Goal: Task Accomplishment & Management: Complete application form

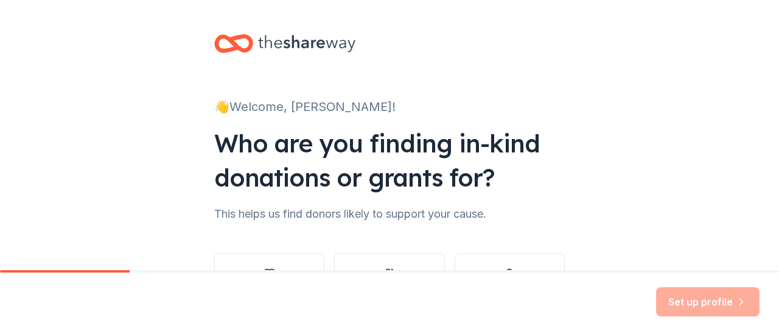
drag, startPoint x: 589, startPoint y: 206, endPoint x: 583, endPoint y: 203, distance: 7.1
click at [588, 206] on div "👋 Welcome, [PERSON_NAME]! Who are you finding in-kind donations or grants for? …" at bounding box center [389, 185] width 779 height 370
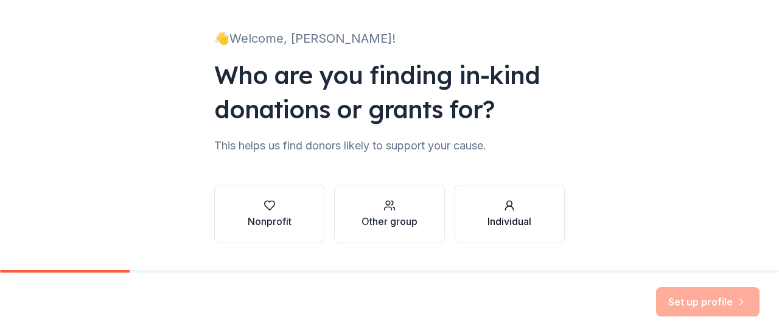
scroll to position [100, 0]
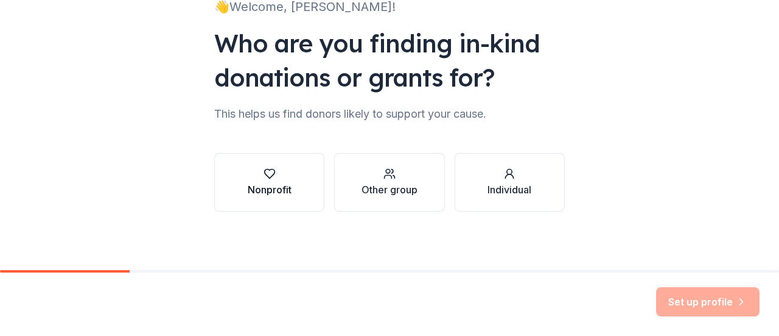
click at [258, 186] on div "Nonprofit" at bounding box center [270, 189] width 44 height 15
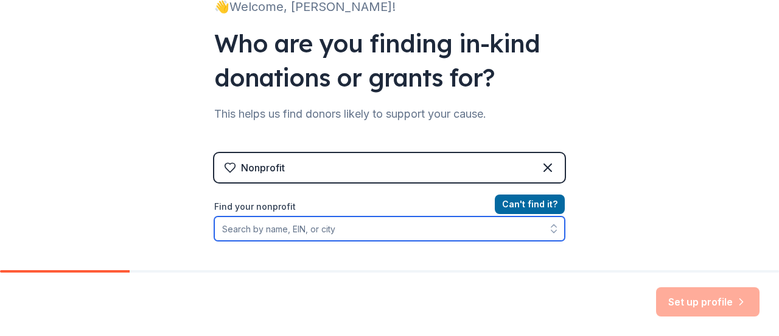
click at [353, 228] on input "Find your nonprofit" at bounding box center [389, 228] width 351 height 24
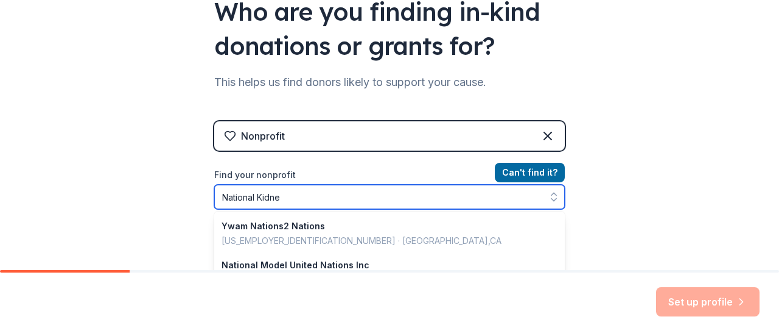
type input "National Kidney"
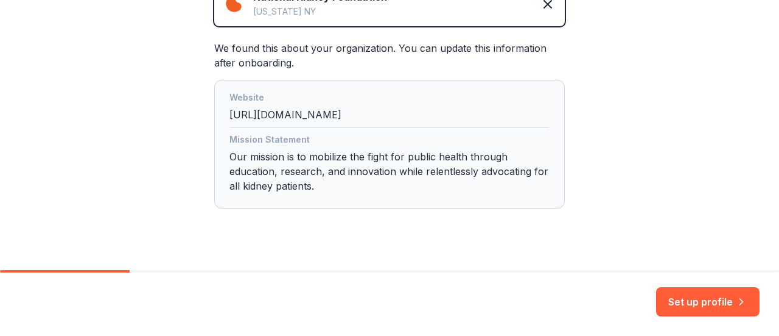
scroll to position [335, 0]
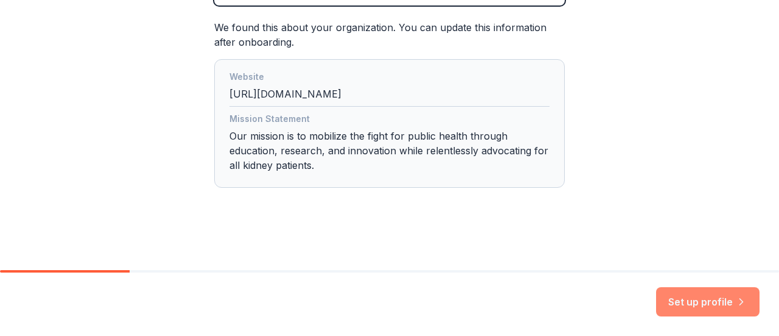
click at [716, 306] on button "Set up profile" at bounding box center [708, 301] width 104 height 29
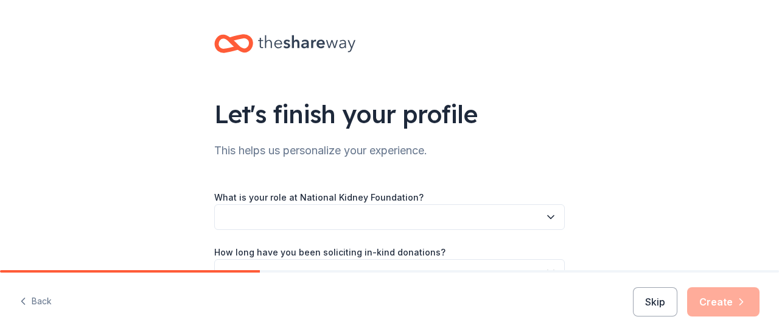
scroll to position [61, 0]
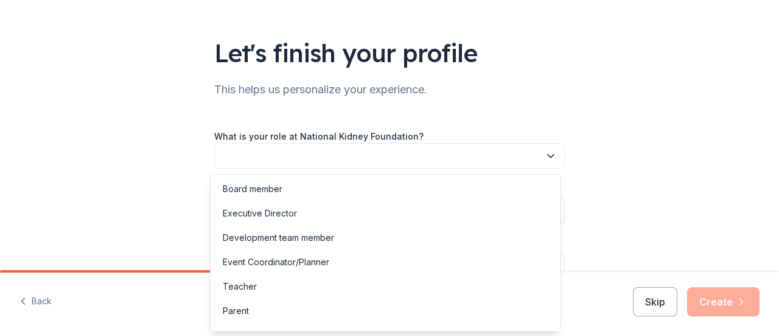
click at [385, 157] on button "button" at bounding box center [389, 156] width 351 height 26
click at [339, 237] on div "Development team member" at bounding box center [385, 237] width 345 height 24
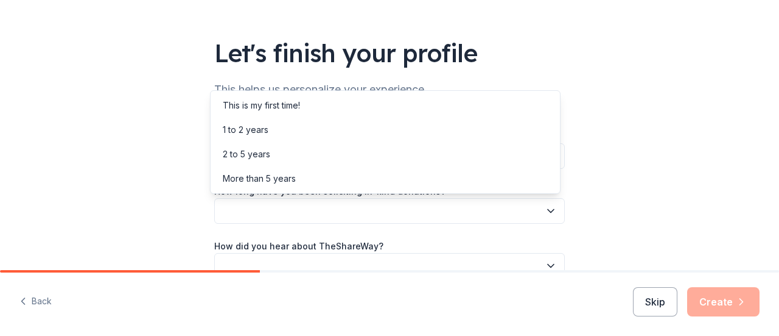
click at [324, 206] on button "button" at bounding box center [389, 211] width 351 height 26
drag, startPoint x: 304, startPoint y: 158, endPoint x: 304, endPoint y: 174, distance: 15.8
click at [304, 174] on div "This is my first time! 1 to 2 years 2 to 5 years More than 5 years" at bounding box center [385, 142] width 351 height 104
click at [278, 182] on div "More than 5 years" at bounding box center [259, 178] width 73 height 15
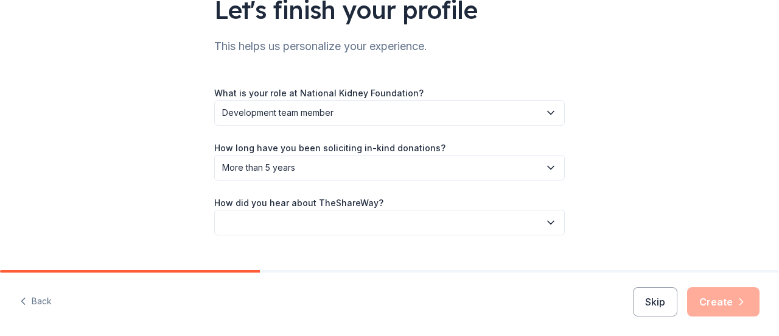
scroll to position [122, 0]
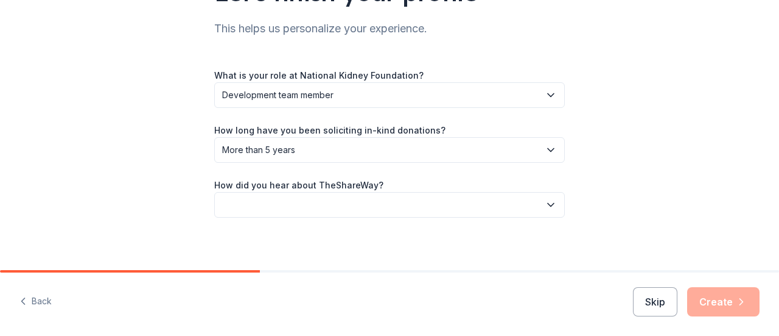
click at [403, 203] on button "button" at bounding box center [389, 205] width 351 height 26
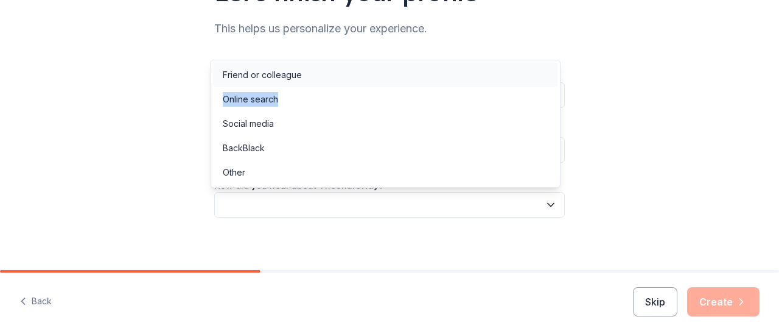
drag, startPoint x: 315, startPoint y: 91, endPoint x: 311, endPoint y: 75, distance: 16.4
click at [313, 75] on div "Friend or colleague Online search Social media BackBlack Other" at bounding box center [385, 124] width 351 height 128
click at [309, 73] on div "Friend or colleague" at bounding box center [385, 75] width 345 height 24
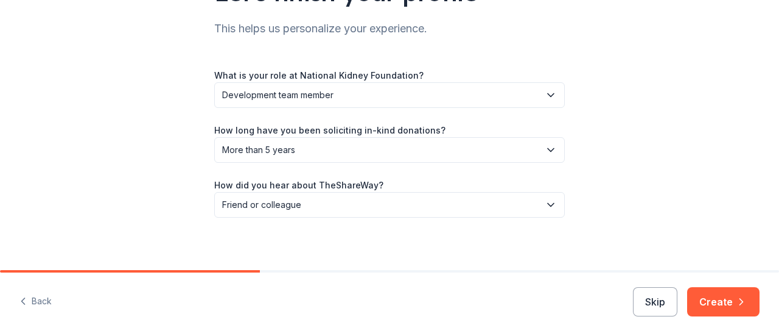
scroll to position [128, 0]
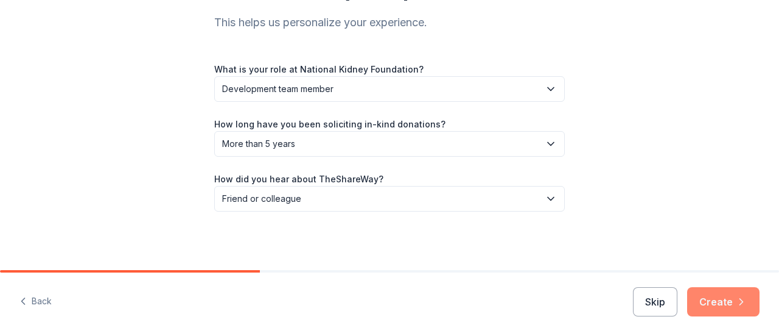
click at [742, 303] on icon "button" at bounding box center [742, 301] width 12 height 12
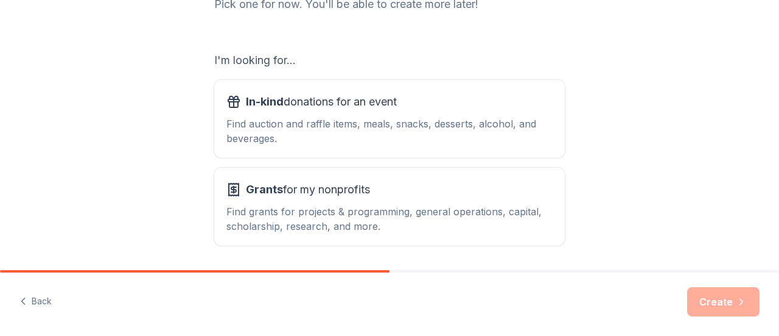
scroll to position [222, 0]
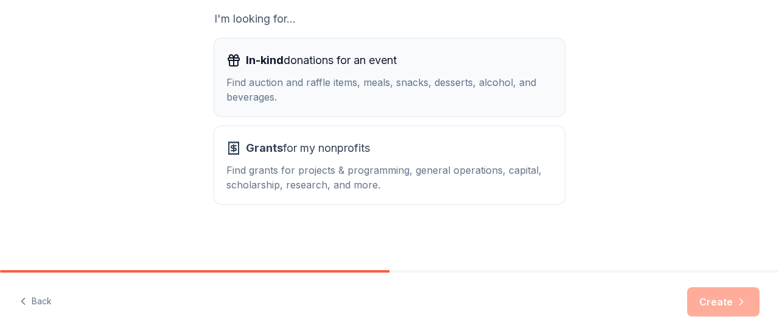
click at [358, 80] on div "Find auction and raffle items, meals, snacks, desserts, alcohol, and beverages." at bounding box center [390, 89] width 326 height 29
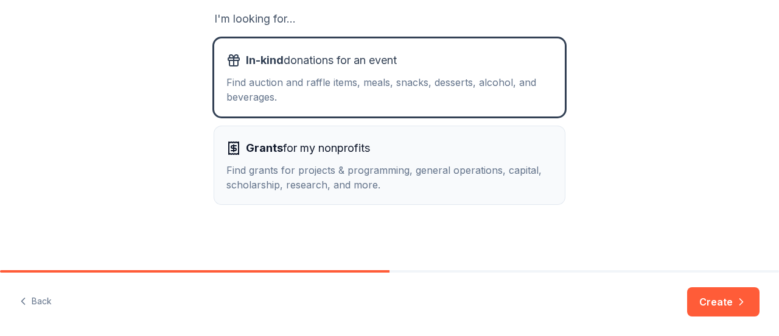
click at [479, 156] on div "Grants for my nonprofits" at bounding box center [390, 147] width 326 height 19
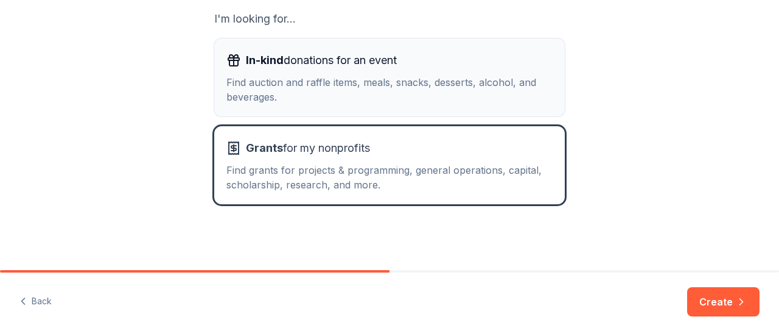
click at [484, 83] on div "Find auction and raffle items, meals, snacks, desserts, alcohol, and beverages." at bounding box center [390, 89] width 326 height 29
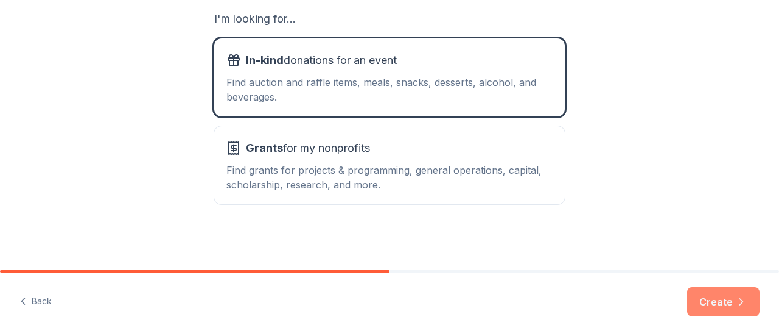
click at [736, 314] on button "Create" at bounding box center [724, 301] width 72 height 29
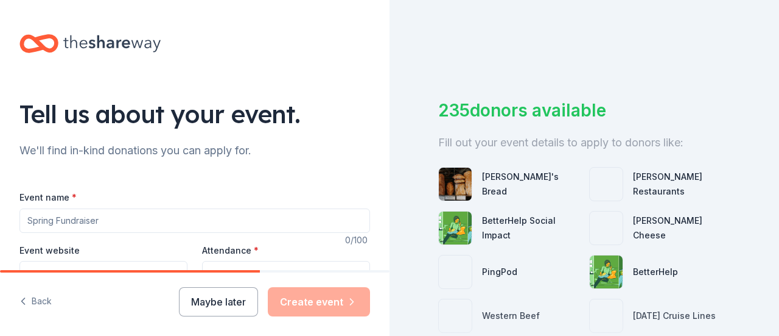
scroll to position [61, 0]
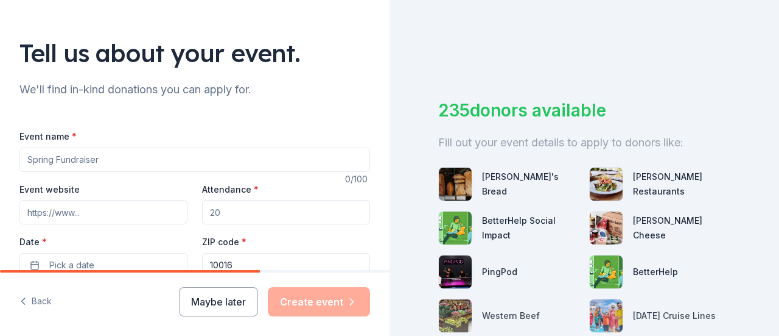
click at [126, 161] on input "Event name *" at bounding box center [194, 159] width 351 height 24
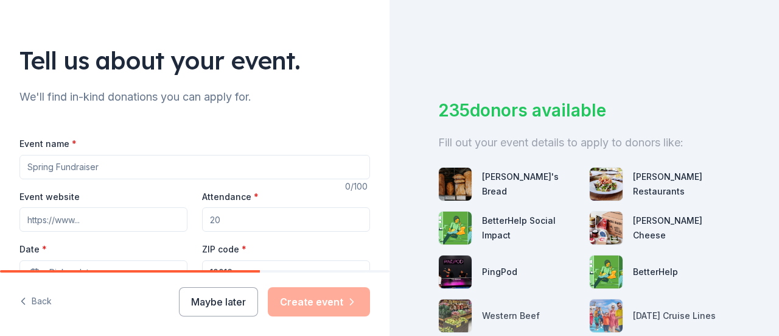
scroll to position [51, 0]
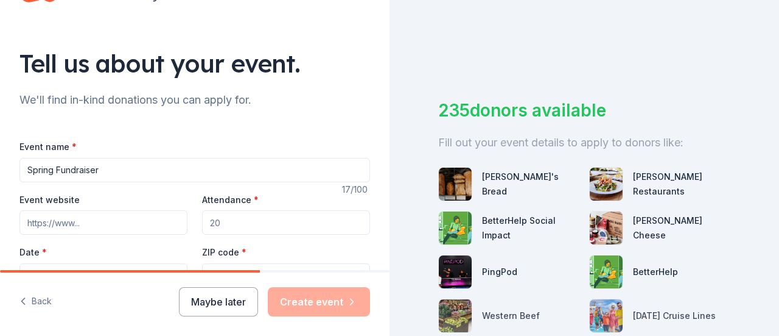
drag, startPoint x: 104, startPoint y: 165, endPoint x: 0, endPoint y: 167, distance: 103.5
type input "2026 Kidney Gift of Life Honors"
click at [58, 225] on input "Event website" at bounding box center [103, 222] width 168 height 24
drag, startPoint x: 84, startPoint y: 222, endPoint x: 19, endPoint y: 222, distance: 64.5
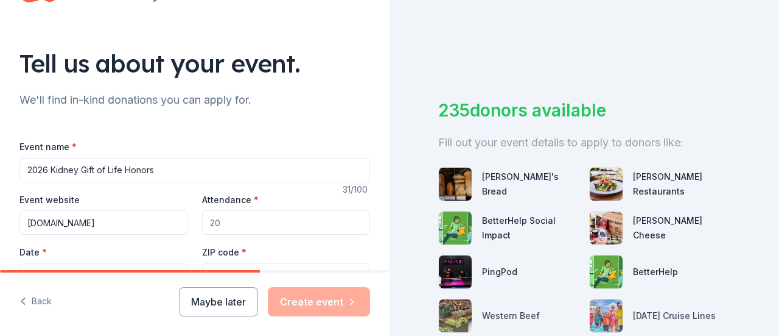
click at [19, 222] on input "[DOMAIN_NAME]" at bounding box center [103, 222] width 168 height 24
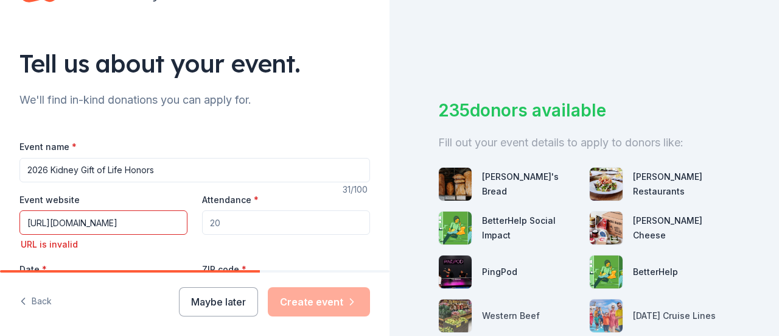
type input "[URL][DOMAIN_NAME]"
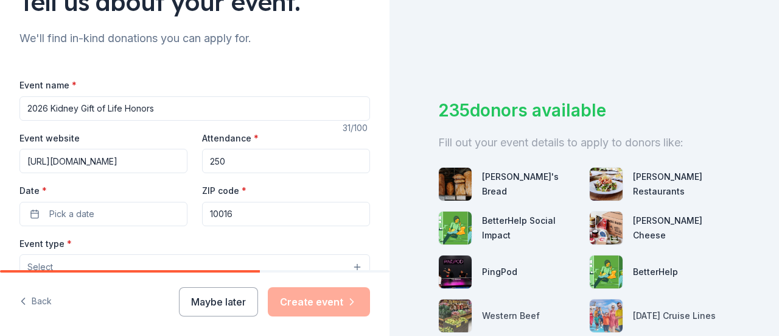
scroll to position [172, 0]
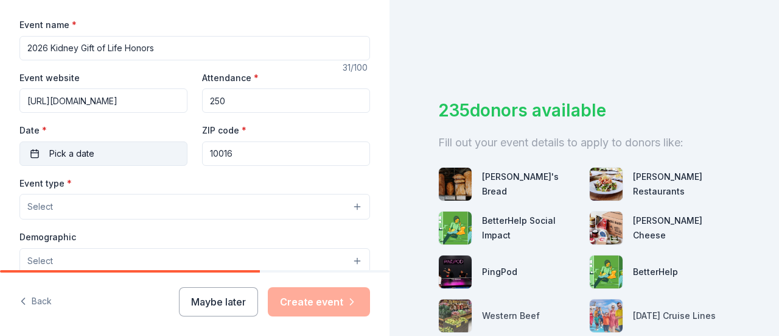
type input "250"
click at [79, 142] on button "Pick a date" at bounding box center [103, 153] width 168 height 24
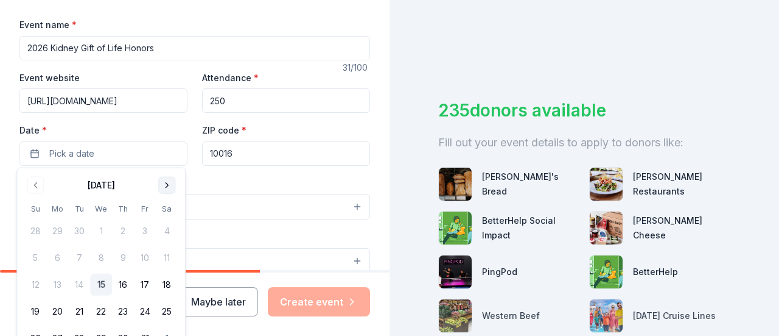
click at [164, 177] on button "Go to next month" at bounding box center [166, 185] width 17 height 17
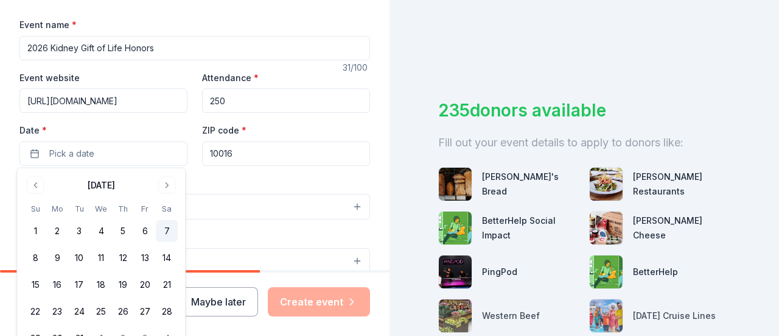
click at [171, 232] on button "7" at bounding box center [167, 231] width 22 height 22
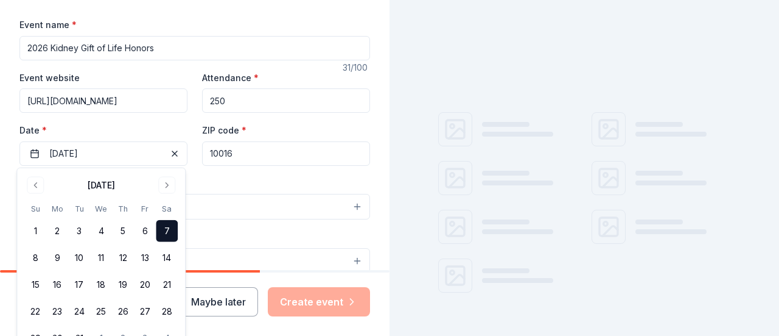
click at [235, 200] on button "Select" at bounding box center [194, 207] width 351 height 26
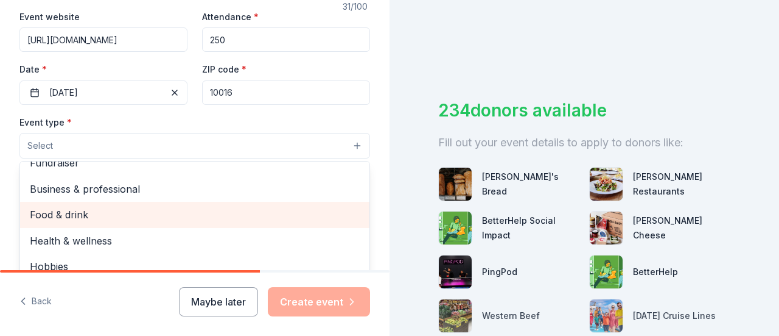
scroll to position [0, 0]
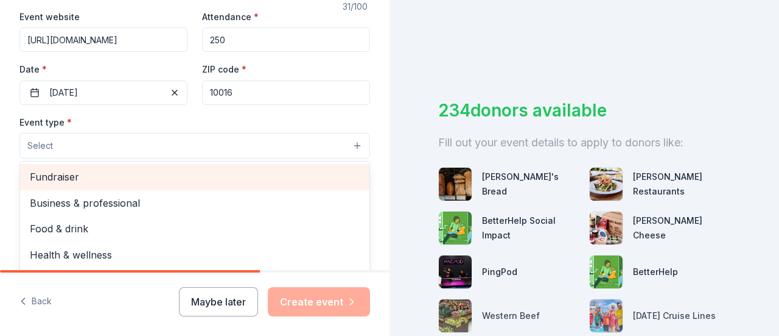
click at [160, 186] on div "Fundraiser" at bounding box center [195, 177] width 350 height 26
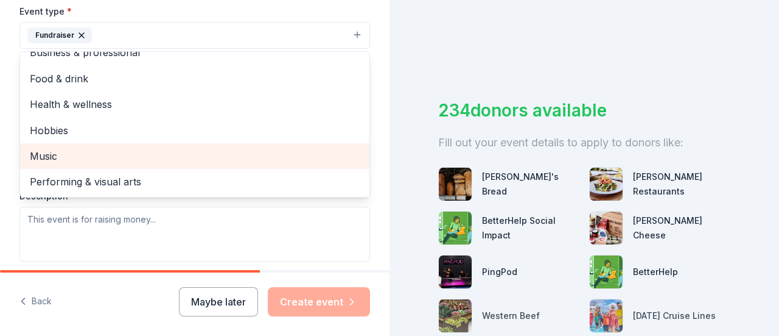
scroll to position [355, 0]
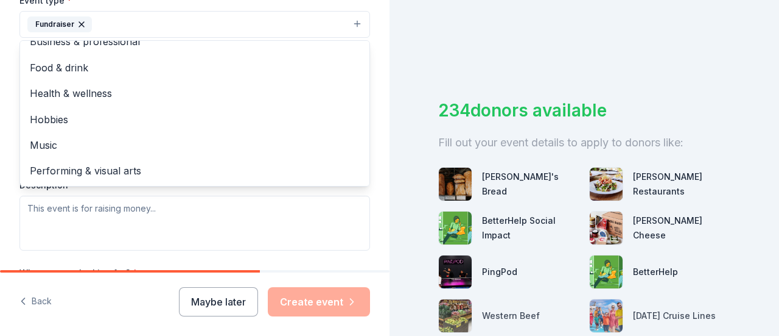
click at [213, 217] on div "Event type * Fundraiser Business & professional Food & drink Health & wellness …" at bounding box center [194, 122] width 351 height 258
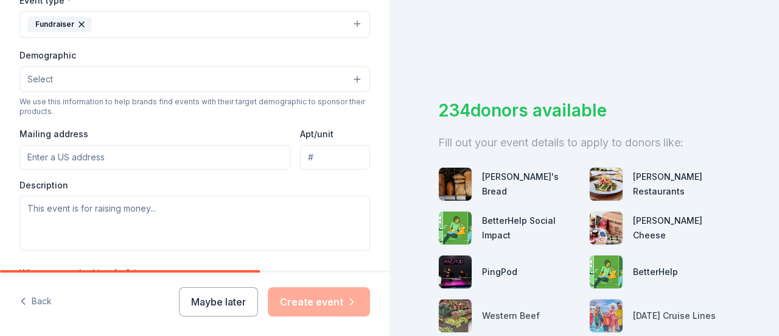
scroll to position [294, 0]
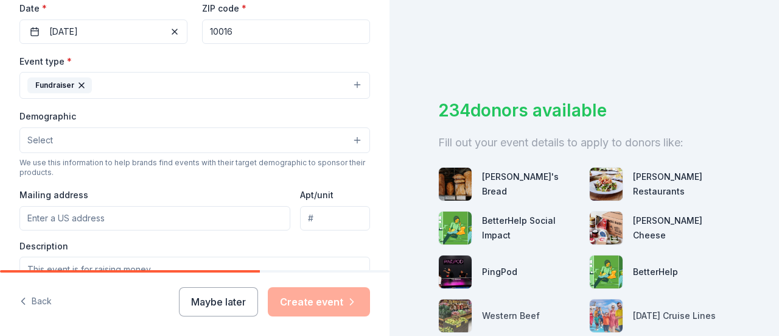
click at [100, 130] on button "Select" at bounding box center [194, 140] width 351 height 26
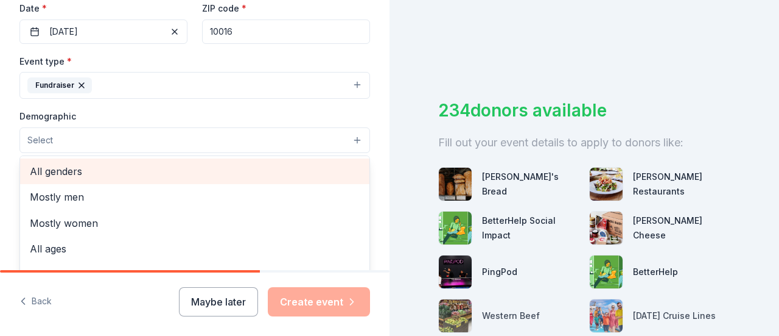
click at [96, 172] on span "All genders" at bounding box center [195, 171] width 330 height 16
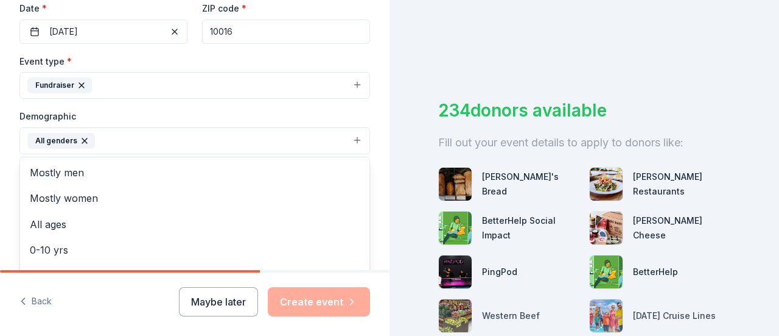
click at [285, 113] on div "Demographic All genders Mostly men Mostly women All ages [DEMOGRAPHIC_DATA] yrs…" at bounding box center [194, 131] width 351 height 46
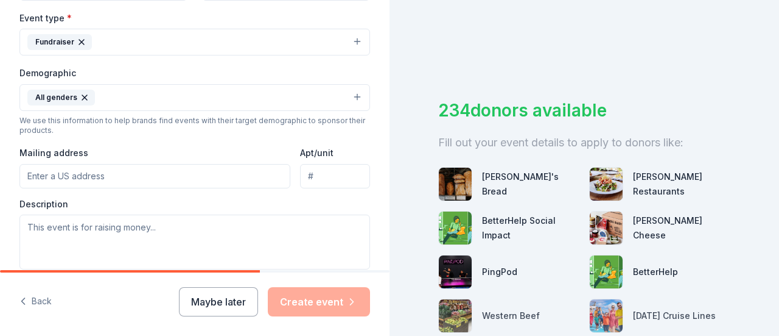
scroll to position [355, 0]
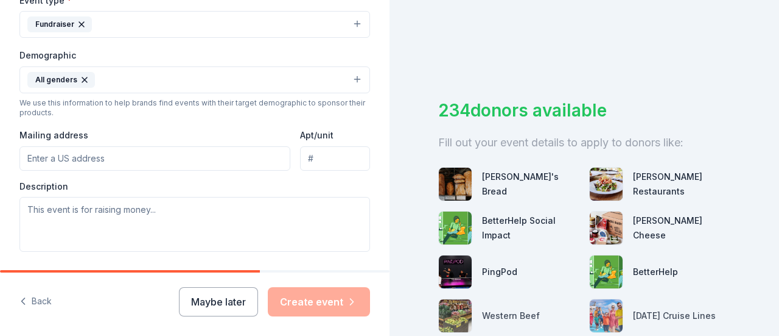
click at [119, 80] on button "All genders" at bounding box center [194, 79] width 351 height 27
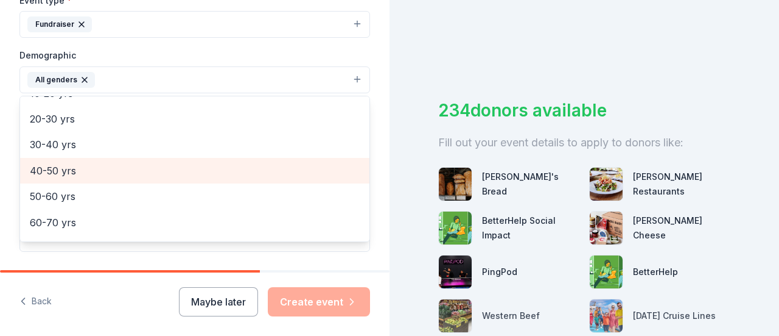
scroll to position [61, 0]
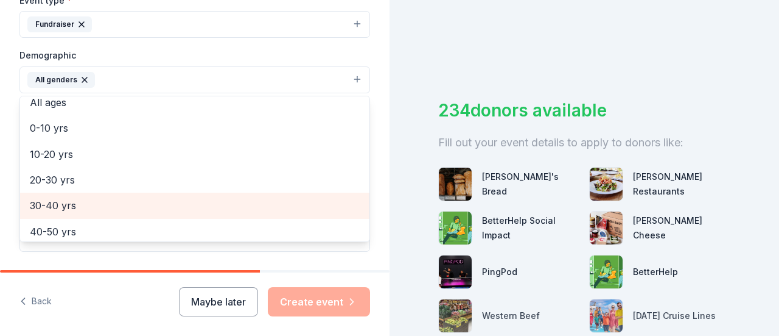
click at [78, 198] on span "30-40 yrs" at bounding box center [195, 205] width 330 height 16
click at [77, 204] on span "40-50 yrs" at bounding box center [195, 205] width 330 height 16
click at [79, 205] on span "50-60 yrs" at bounding box center [195, 205] width 330 height 16
click at [149, 202] on span "60-70 yrs" at bounding box center [195, 205] width 330 height 16
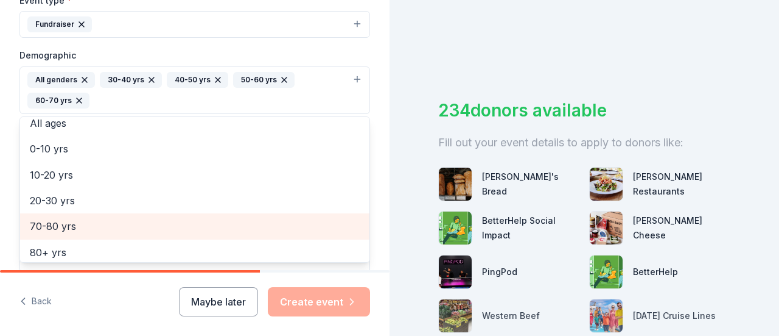
click at [94, 218] on span "70-80 yrs" at bounding box center [195, 226] width 330 height 16
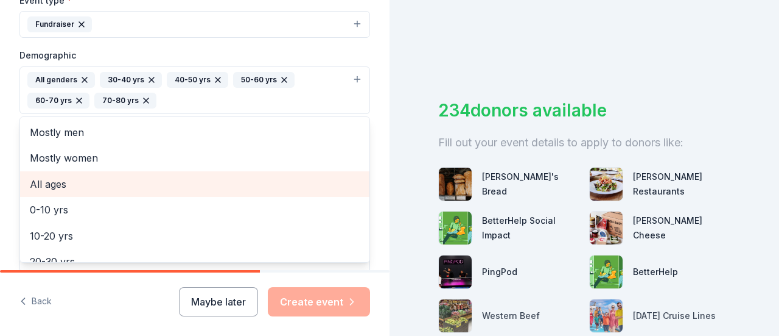
scroll to position [40, 0]
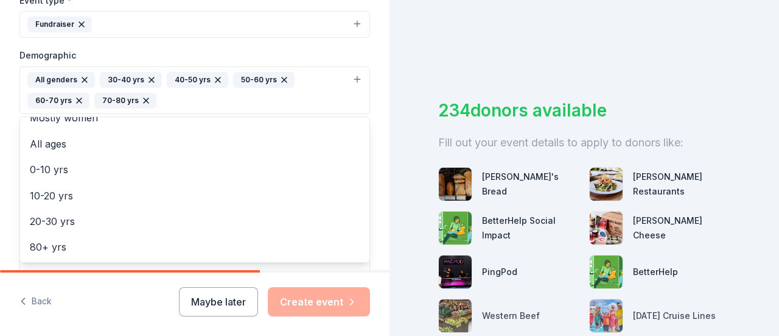
click at [373, 87] on div "Tell us about your event. We'll find in-kind donations you can apply for. Event…" at bounding box center [195, 62] width 390 height 834
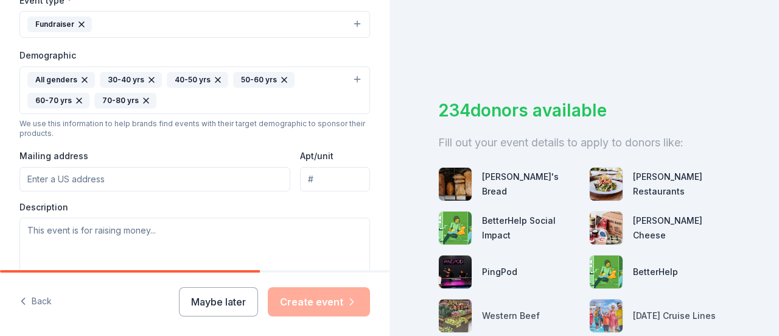
click at [106, 179] on input "Mailing address" at bounding box center [154, 179] width 271 height 24
type input "[STREET_ADDRESS][PERSON_NAME]"
type input "Suite 205"
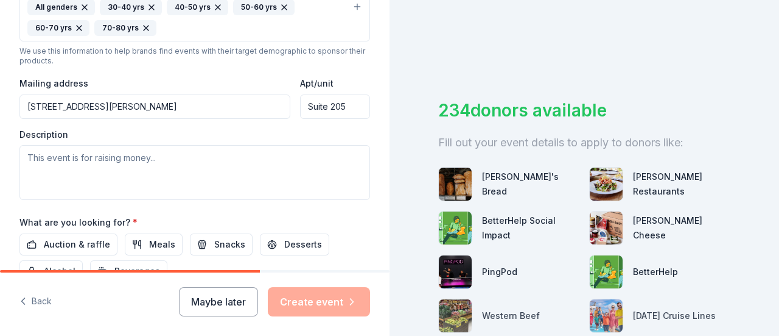
scroll to position [416, 0]
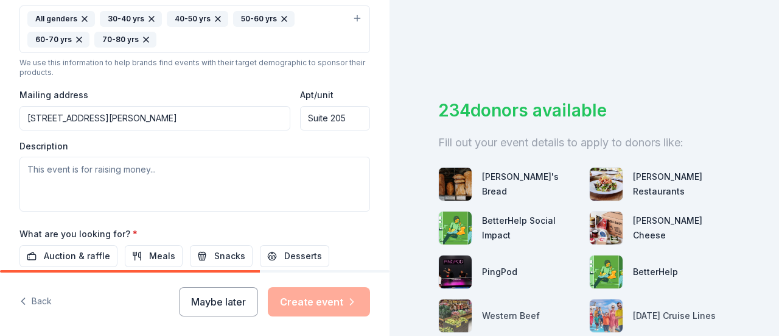
click at [142, 110] on input "[STREET_ADDRESS][PERSON_NAME]" at bounding box center [154, 118] width 271 height 24
click at [146, 116] on input "[STREET_ADDRESS][PERSON_NAME]" at bounding box center [154, 118] width 271 height 24
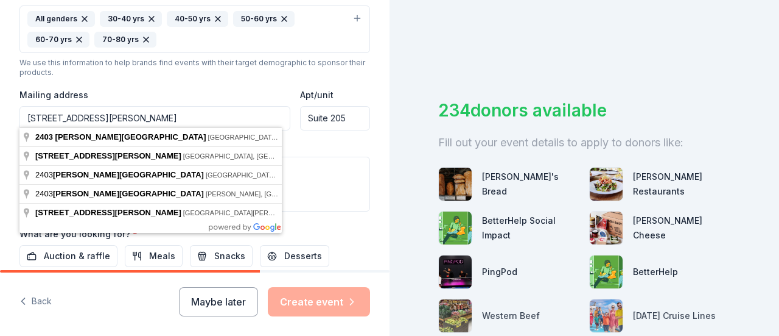
click at [339, 144] on div "Description" at bounding box center [194, 176] width 351 height 72
click at [161, 113] on input "[STREET_ADDRESS][PERSON_NAME]" at bounding box center [154, 118] width 271 height 24
type input "[STREET_ADDRESS][PERSON_NAME]"
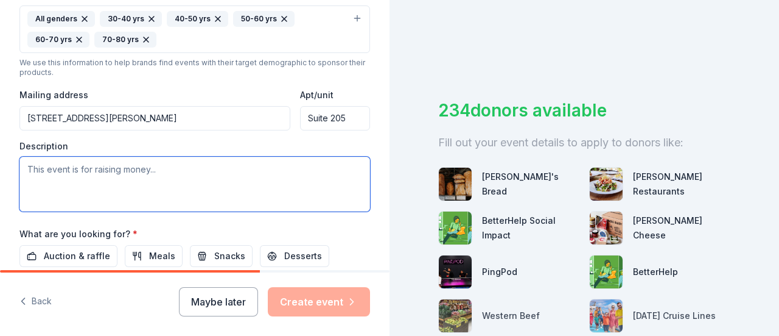
click at [151, 179] on textarea at bounding box center [194, 183] width 351 height 55
paste textarea "This flagship gala, hosted by the National Kidney Foundation Serving the Allegh…"
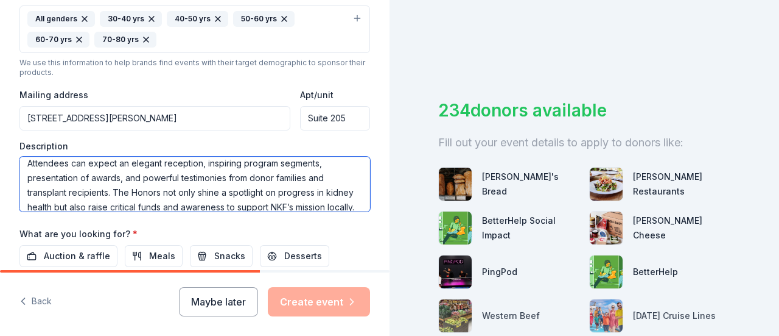
scroll to position [136, 0]
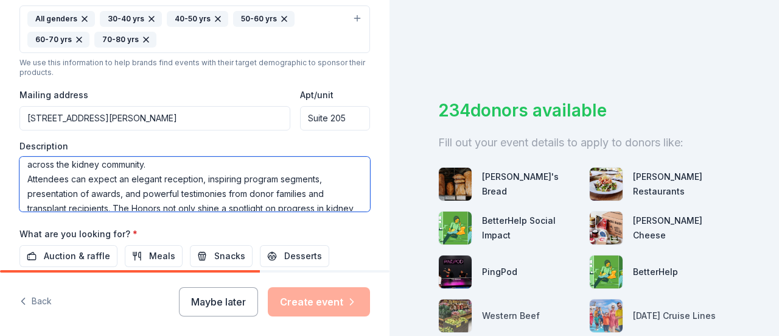
click at [206, 166] on textarea "This flagship gala, hosted by the National Kidney Foundation Serving the Allegh…" at bounding box center [194, 183] width 351 height 55
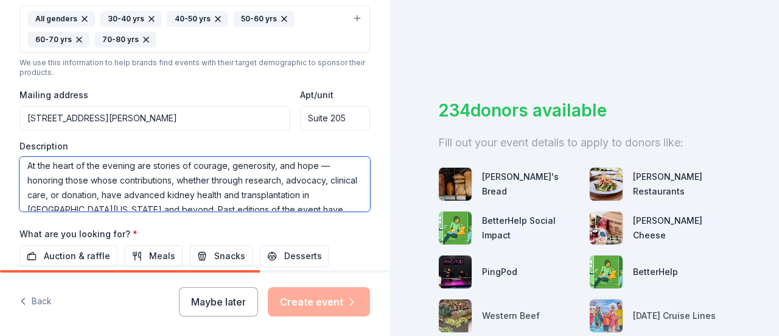
scroll to position [44, 0]
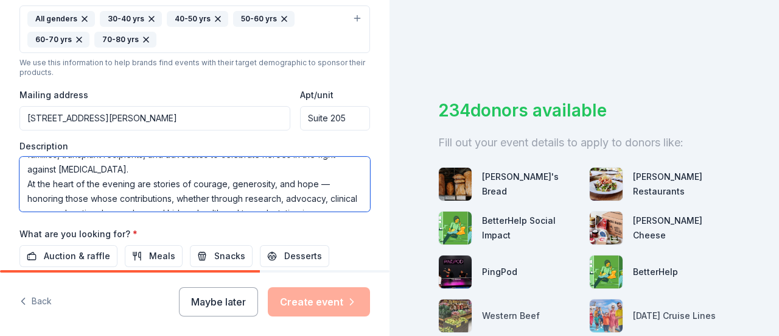
click at [177, 164] on textarea "This flagship gala, hosted by the National Kidney Foundation Serving the Allegh…" at bounding box center [194, 183] width 351 height 55
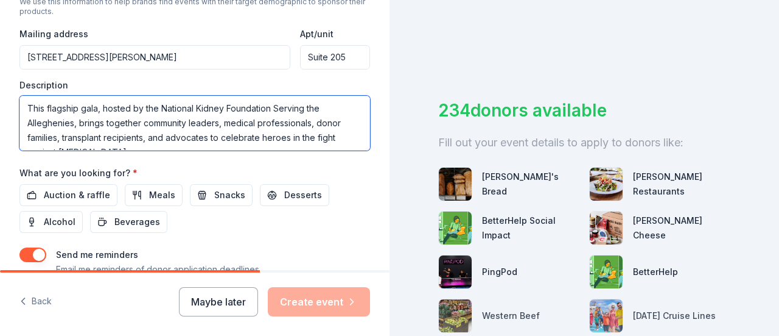
scroll to position [538, 0]
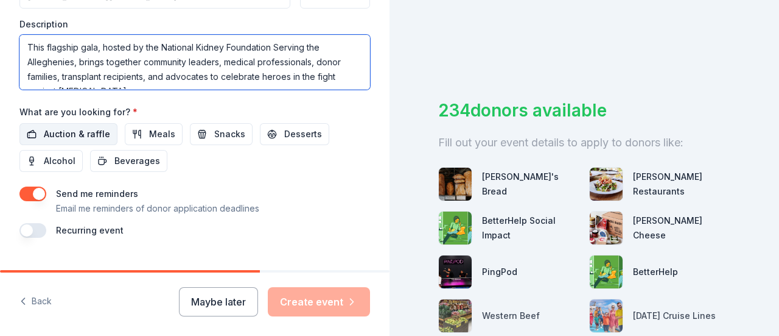
type textarea "This flagship gala, hosted by the National Kidney Foundation Serving the Allegh…"
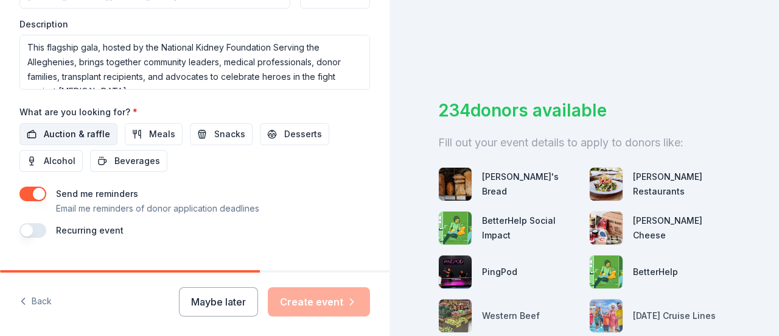
click at [83, 130] on span "Auction & raffle" at bounding box center [77, 134] width 66 height 15
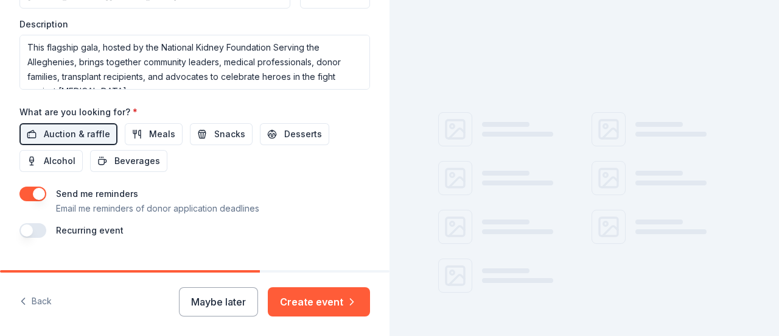
scroll to position [560, 0]
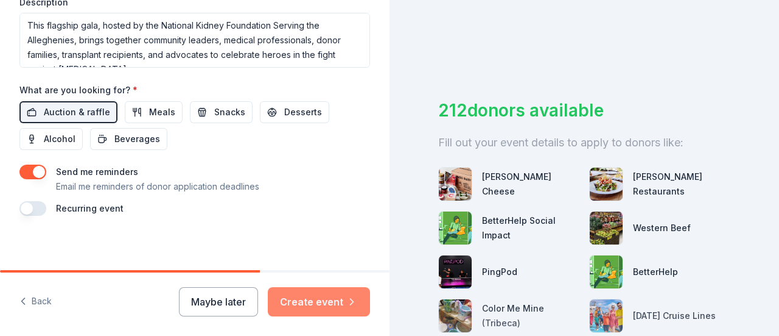
click at [346, 301] on icon "button" at bounding box center [352, 301] width 12 height 12
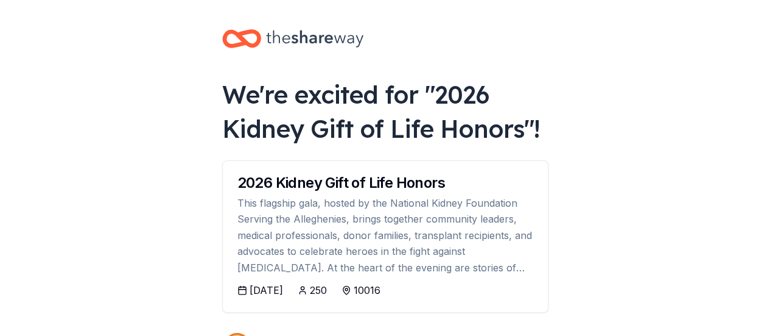
click at [374, 288] on div "10016" at bounding box center [361, 290] width 39 height 15
click at [381, 292] on div "10016" at bounding box center [367, 290] width 27 height 15
click at [358, 187] on div "2026 Kidney Gift of Life Honors" at bounding box center [385, 182] width 296 height 15
click at [358, 186] on div "2026 Kidney Gift of Life Honors" at bounding box center [385, 182] width 296 height 15
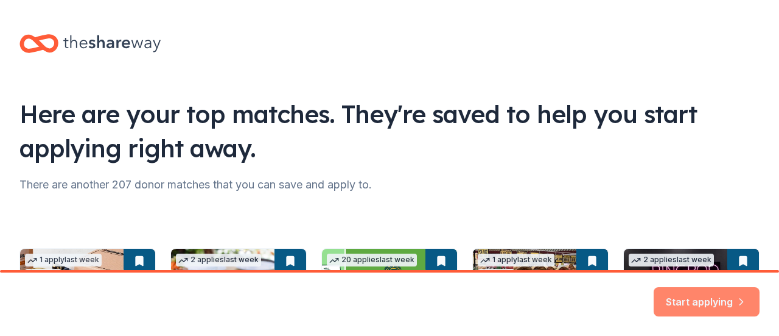
click at [680, 303] on button "Start applying" at bounding box center [707, 294] width 106 height 29
click at [702, 292] on div "Start applying" at bounding box center [707, 301] width 106 height 29
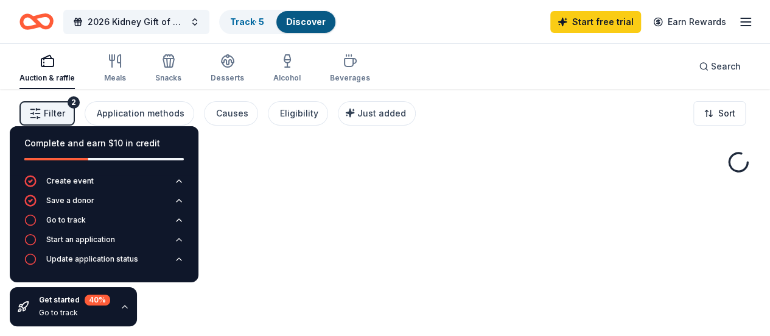
click at [468, 23] on div "2026 Kidney Gift of Life Honors Track · 5 Discover Start free trial Earn Rewards" at bounding box center [384, 21] width 731 height 29
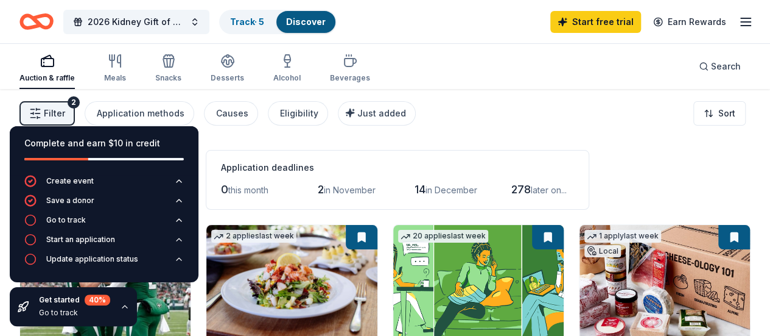
click at [65, 110] on span "Filter" at bounding box center [54, 113] width 21 height 15
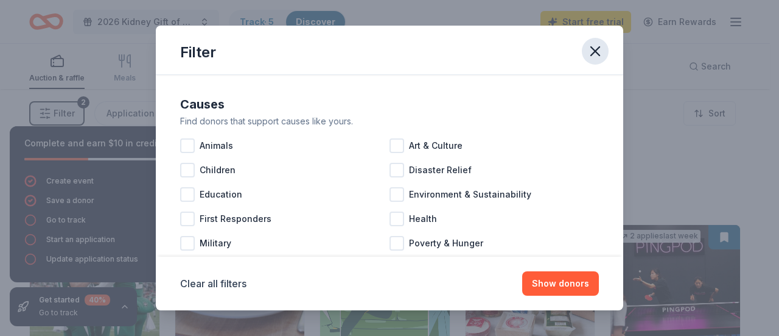
click at [596, 45] on icon "button" at bounding box center [595, 51] width 17 height 17
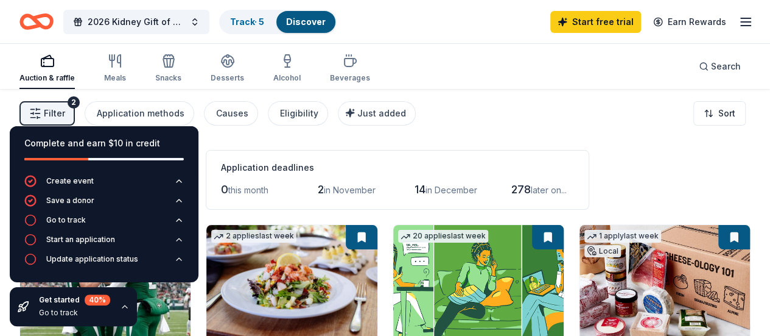
click at [739, 20] on icon "button" at bounding box center [746, 22] width 15 height 15
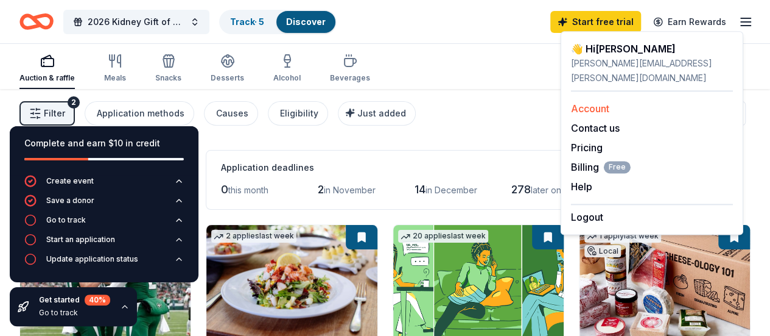
click at [585, 102] on link "Account" at bounding box center [590, 108] width 38 height 12
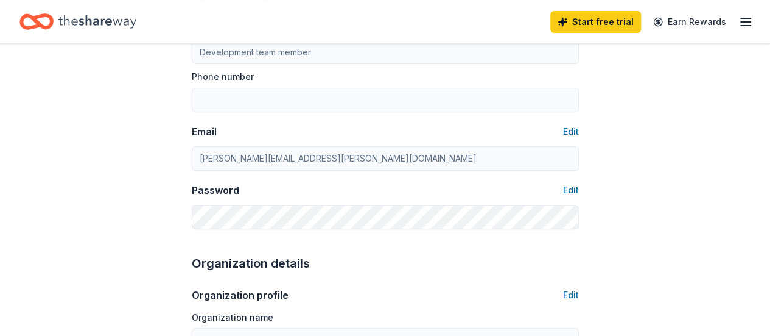
scroll to position [122, 0]
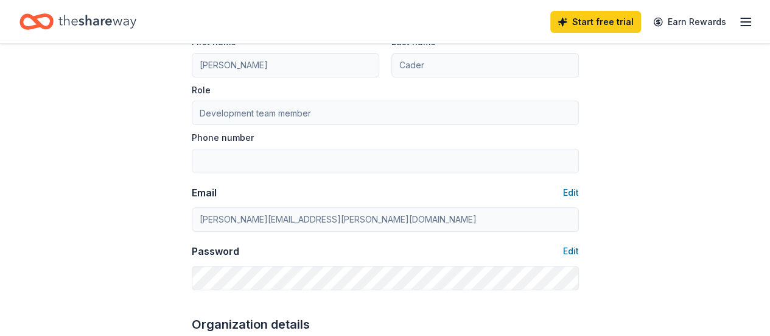
drag, startPoint x: 619, startPoint y: 79, endPoint x: 590, endPoint y: 100, distance: 36.2
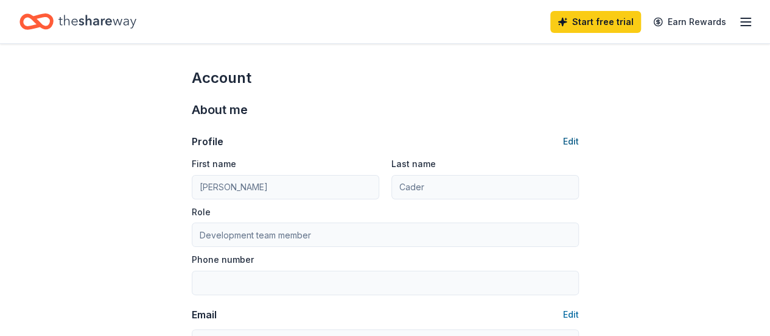
click at [573, 139] on button "Edit" at bounding box center [571, 141] width 16 height 15
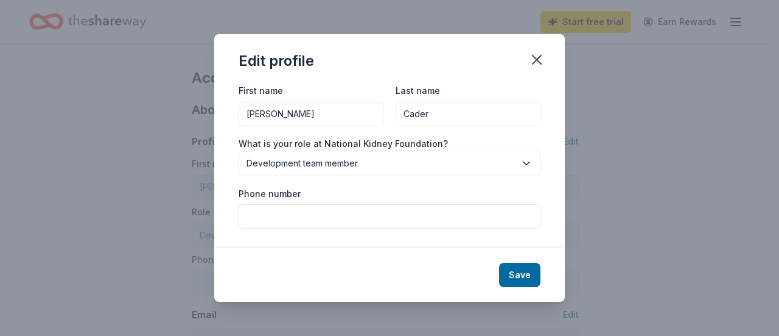
click at [314, 211] on input "Phone number" at bounding box center [390, 216] width 302 height 24
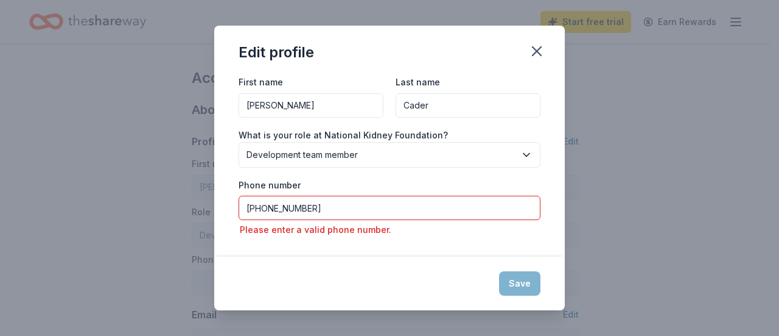
click at [479, 238] on div "First name [PERSON_NAME] name [PERSON_NAME] What is your role at National Kidne…" at bounding box center [389, 165] width 351 height 182
drag, startPoint x: 309, startPoint y: 206, endPoint x: 429, endPoint y: 205, distance: 119.4
click at [428, 206] on input "[PHONE_NUMBER]" at bounding box center [390, 207] width 302 height 24
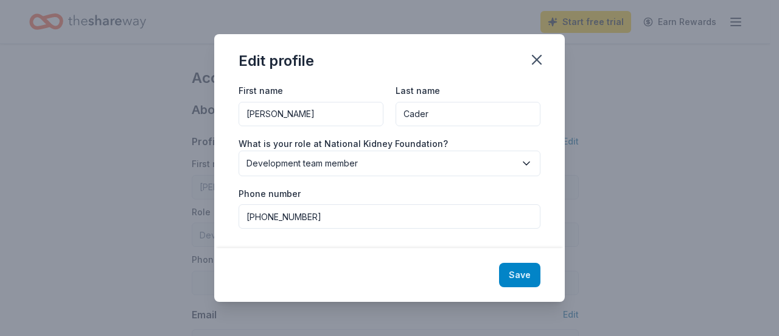
type input "[PHONE_NUMBER]"
click at [535, 270] on button "Save" at bounding box center [519, 274] width 41 height 24
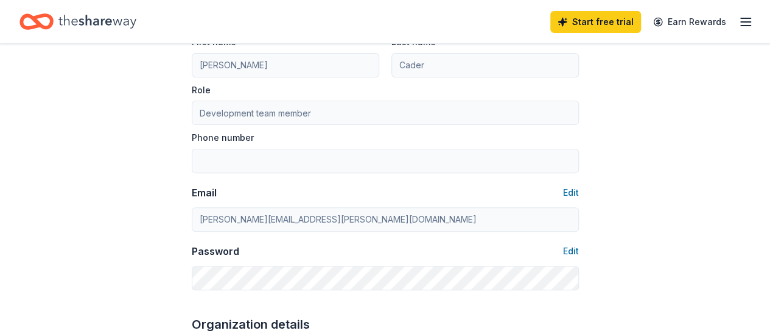
type input "[PHONE_NUMBER]"
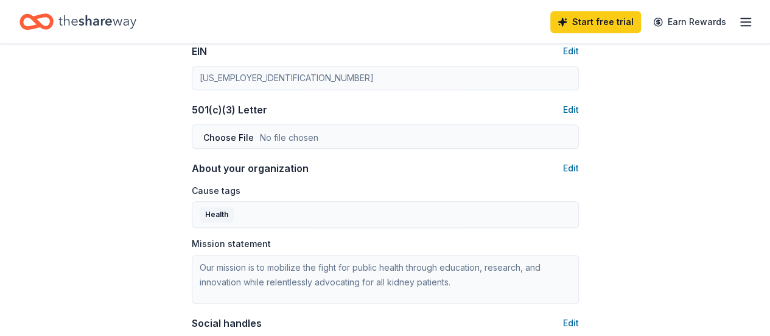
scroll to position [548, 0]
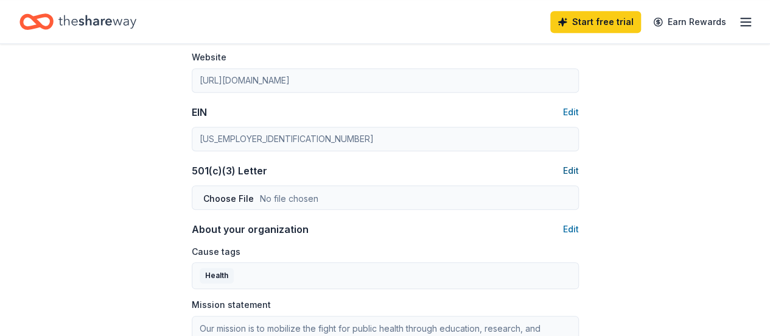
click at [571, 170] on button "Edit" at bounding box center [571, 170] width 16 height 15
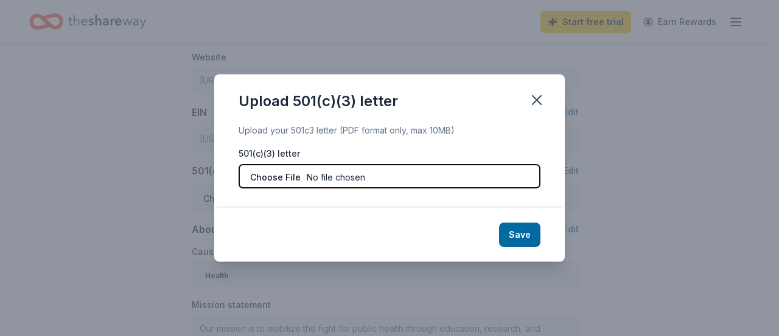
click at [384, 182] on input "file" at bounding box center [390, 176] width 302 height 24
type input "C:\fakepath\501c3_irs_determination_letter.pdf"
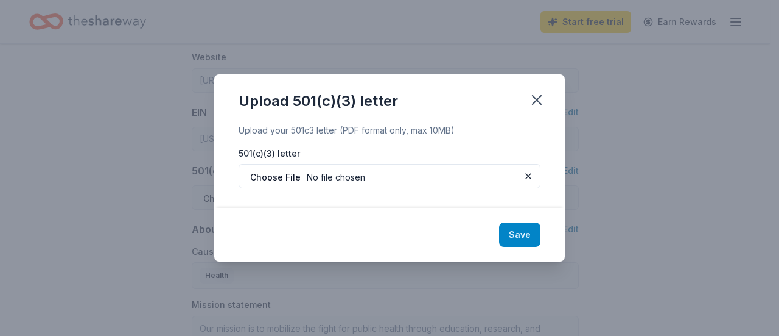
click at [530, 232] on button "Save" at bounding box center [519, 234] width 41 height 24
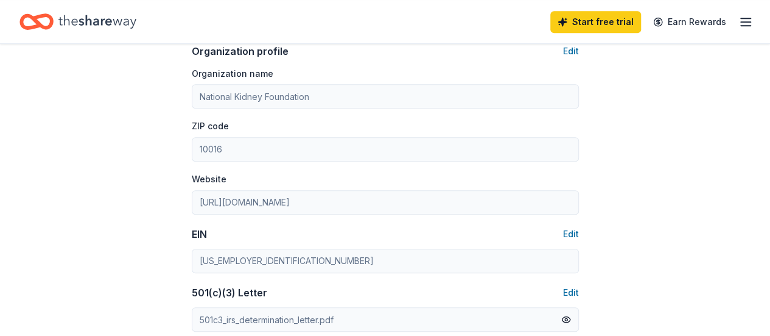
scroll to position [365, 0]
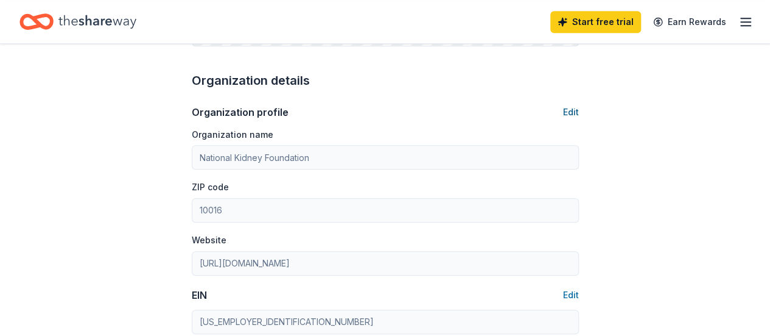
click at [574, 116] on button "Edit" at bounding box center [571, 112] width 16 height 15
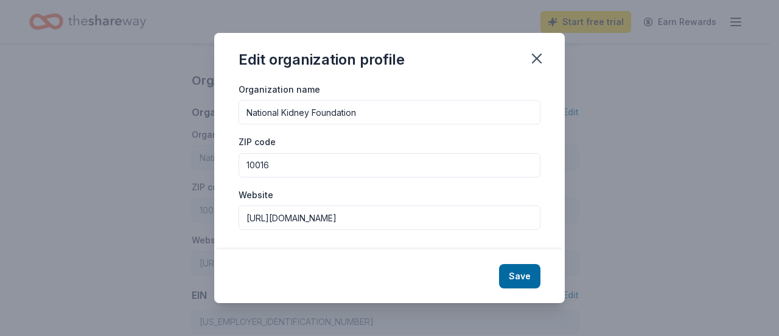
drag, startPoint x: 259, startPoint y: 170, endPoint x: 197, endPoint y: 161, distance: 62.1
click at [196, 161] on div "Edit organization profile Organization name National Kidney Foundation ZIP code…" at bounding box center [389, 168] width 779 height 336
type input "15203"
click at [375, 110] on input "National Kidney Foundation" at bounding box center [390, 112] width 302 height 24
type input "National Kidney Foundation serving the Alleghenies"
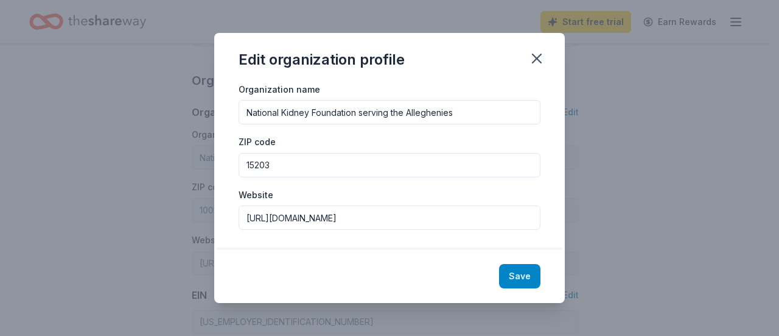
click at [514, 269] on button "Save" at bounding box center [519, 276] width 41 height 24
type input "National Kidney Foundation serving the Alleghenies"
type input "15203"
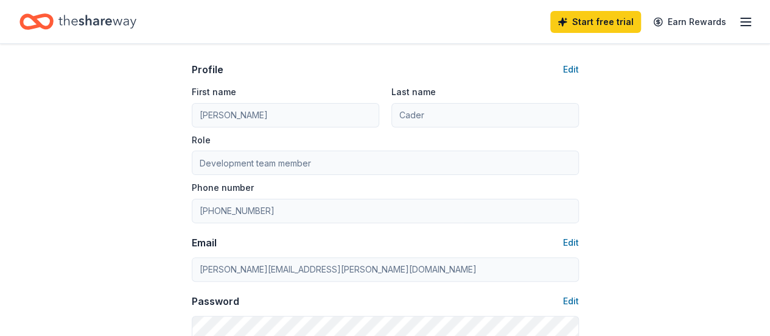
scroll to position [0, 0]
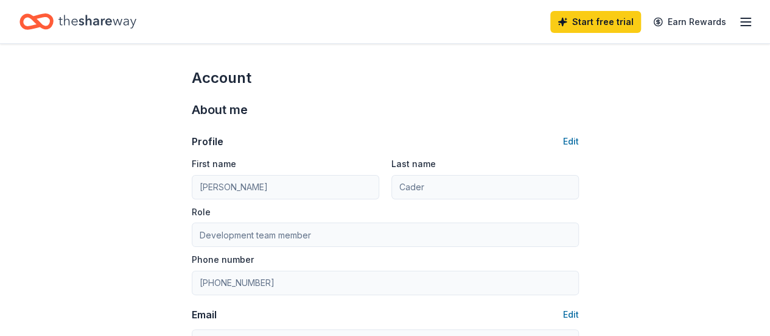
click at [741, 22] on line "button" at bounding box center [746, 22] width 10 height 0
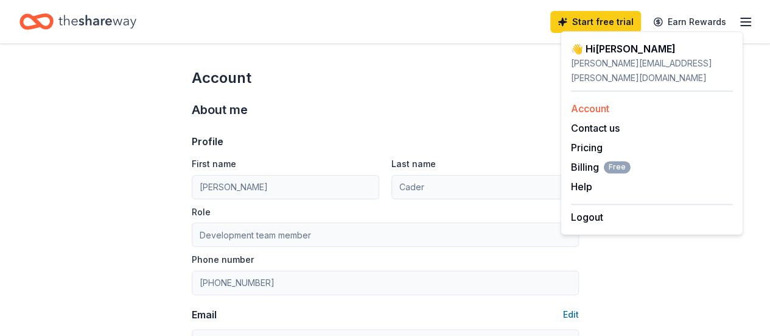
click at [594, 102] on link "Account" at bounding box center [590, 108] width 38 height 12
click at [590, 102] on link "Account" at bounding box center [590, 108] width 38 height 12
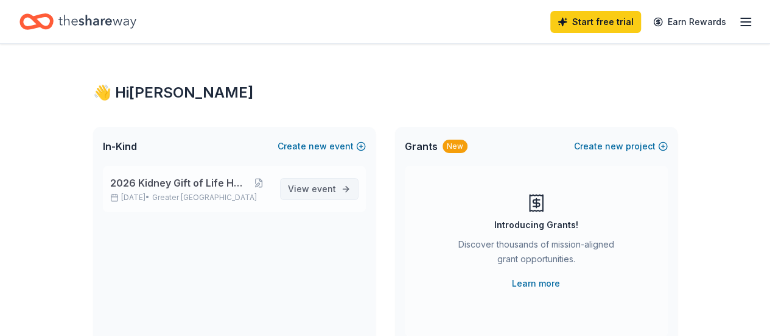
click at [317, 195] on span "View event" at bounding box center [312, 188] width 48 height 15
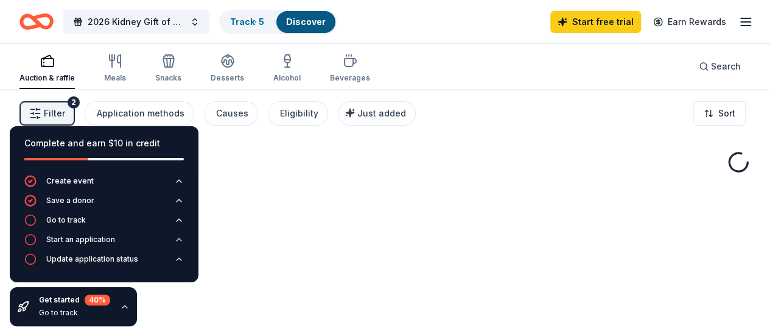
click at [75, 113] on button "Filter 2" at bounding box center [46, 113] width 55 height 24
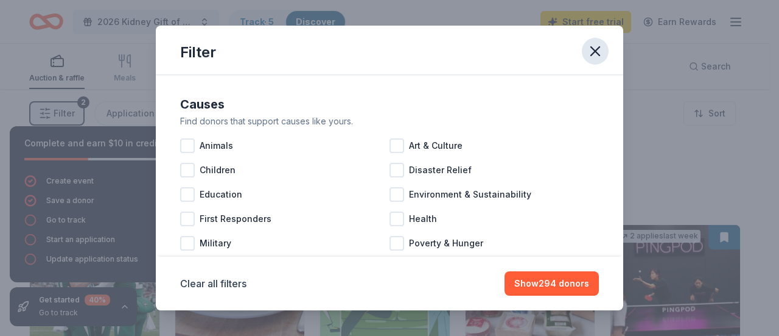
click at [594, 51] on icon "button" at bounding box center [595, 51] width 17 height 17
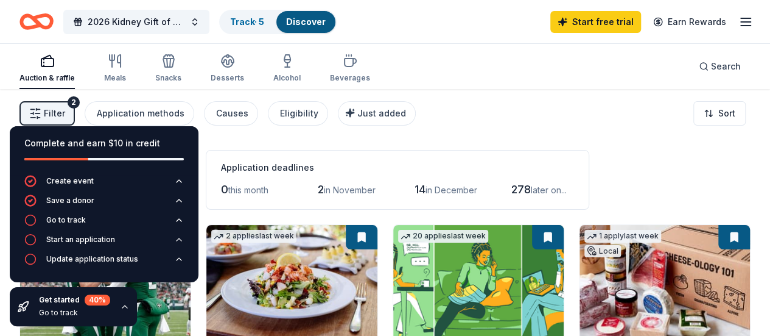
click at [126, 309] on icon "button" at bounding box center [125, 306] width 10 height 10
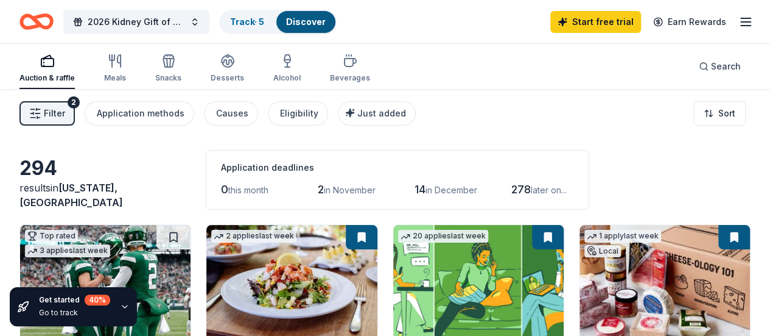
click at [221, 181] on div "0 this month" at bounding box center [252, 189] width 63 height 19
click at [225, 171] on div "Application deadlines" at bounding box center [397, 167] width 353 height 15
click at [46, 63] on div "button" at bounding box center [46, 61] width 55 height 15
click at [181, 29] on button "2026 Kidney Gift of Life Honors" at bounding box center [136, 22] width 146 height 24
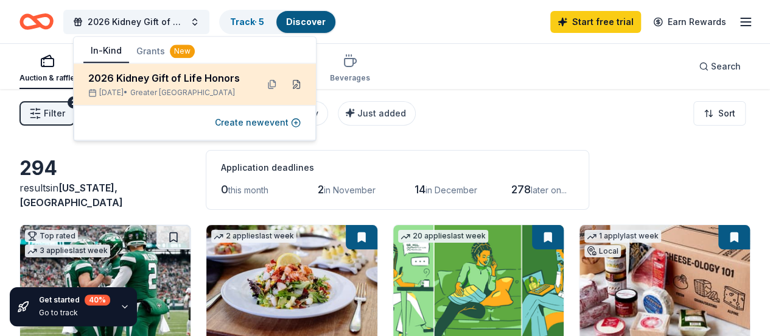
click at [296, 88] on button at bounding box center [296, 83] width 19 height 19
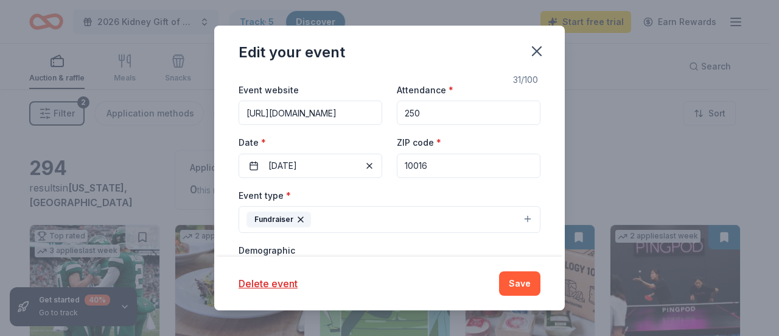
scroll to position [122, 0]
drag, startPoint x: 435, startPoint y: 163, endPoint x: 384, endPoint y: 163, distance: 50.5
click at [384, 163] on div "Event website https://kidney.org/pittsburghhonors Attendance * 250 Date * 03/07…" at bounding box center [390, 129] width 302 height 96
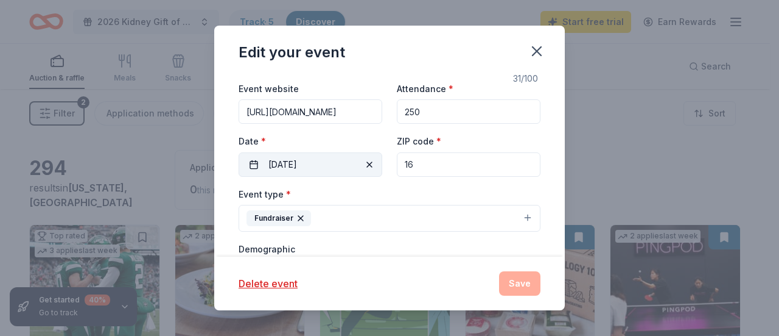
type input "1"
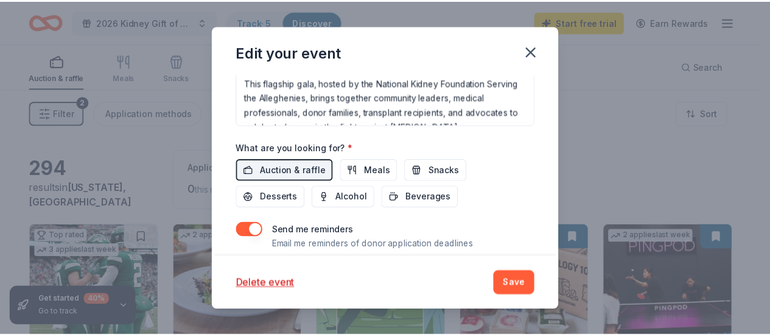
scroll to position [494, 0]
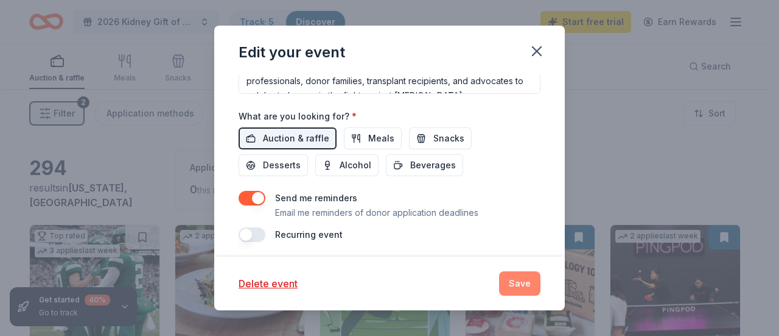
type input "15317"
click at [519, 286] on button "Save" at bounding box center [519, 283] width 41 height 24
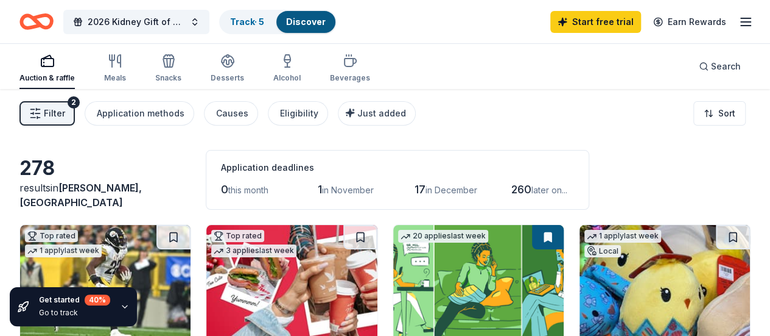
click at [741, 26] on line "button" at bounding box center [746, 26] width 10 height 0
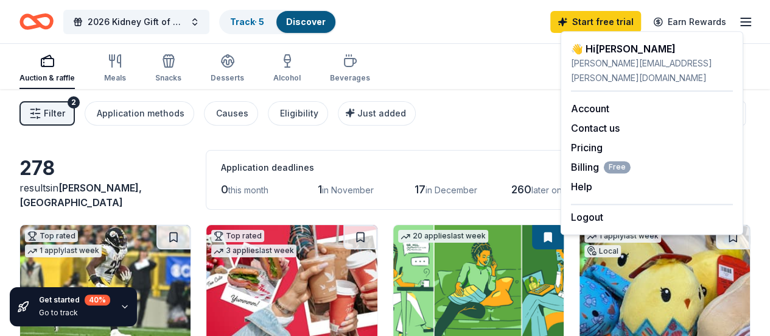
click at [449, 66] on div "Auction & raffle Meals Snacks Desserts Alcohol Beverages Search" at bounding box center [384, 66] width 731 height 45
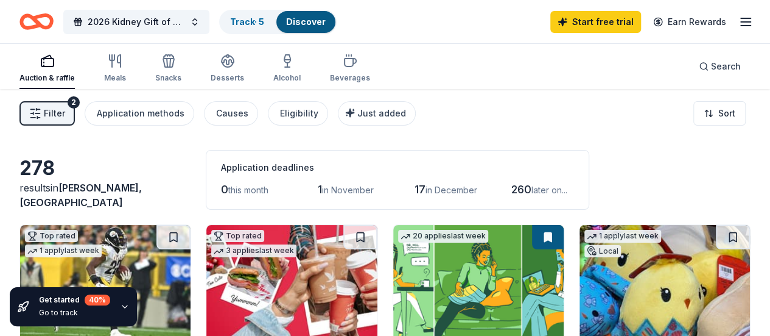
click at [739, 20] on icon "button" at bounding box center [746, 22] width 15 height 15
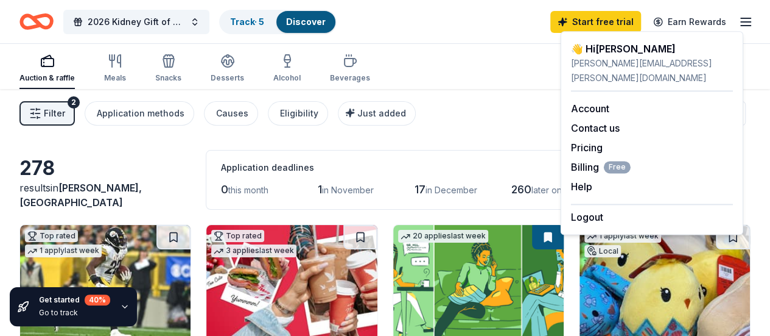
click at [432, 38] on div "2026 Kidney Gift of Life Honors Track · 5 Discover Start free trial Earn Rewards" at bounding box center [385, 21] width 770 height 43
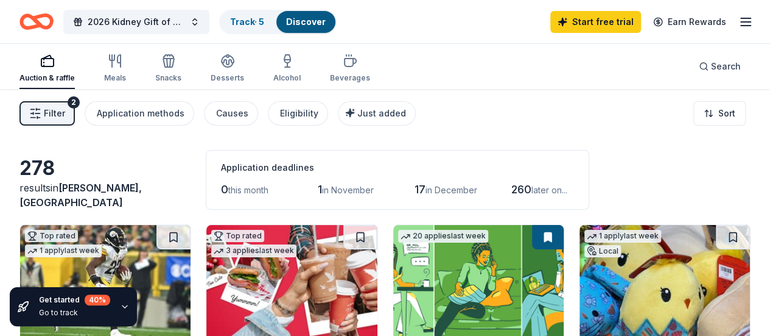
click at [62, 72] on div "Auction & raffle" at bounding box center [46, 68] width 55 height 29
click at [167, 27] on span "2026 Kidney Gift of Life Honors" at bounding box center [136, 22] width 97 height 15
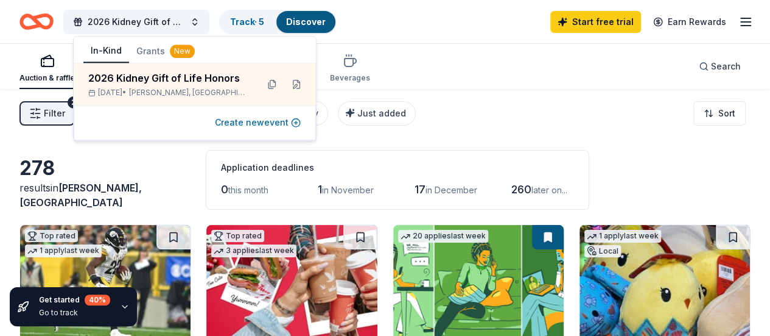
click at [283, 122] on button "Create new event" at bounding box center [258, 122] width 86 height 15
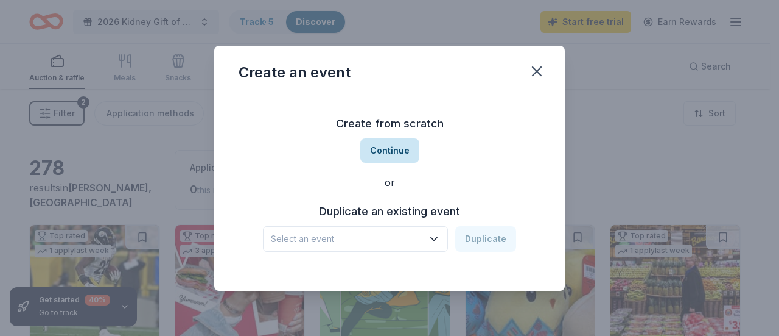
click at [412, 157] on button "Continue" at bounding box center [389, 150] width 59 height 24
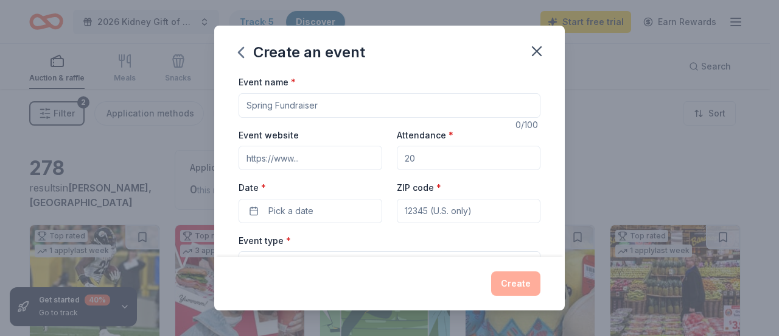
click at [332, 107] on input "Event name *" at bounding box center [390, 105] width 302 height 24
type input "2025 NKF Corporate Monopoly"
click at [290, 156] on input "Event website" at bounding box center [311, 158] width 144 height 24
click at [324, 156] on input "Event website" at bounding box center [311, 158] width 144 height 24
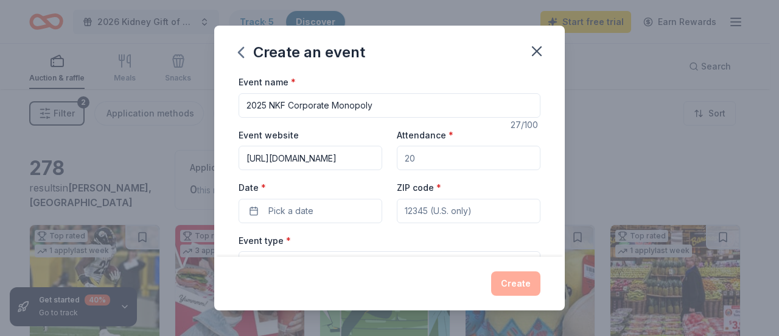
type input "https://kidney.org/pittsburghmonopoly"
click at [450, 156] on input "Attendance *" at bounding box center [469, 158] width 144 height 24
type input "120"
click at [278, 208] on span "Pick a date" at bounding box center [291, 210] width 45 height 15
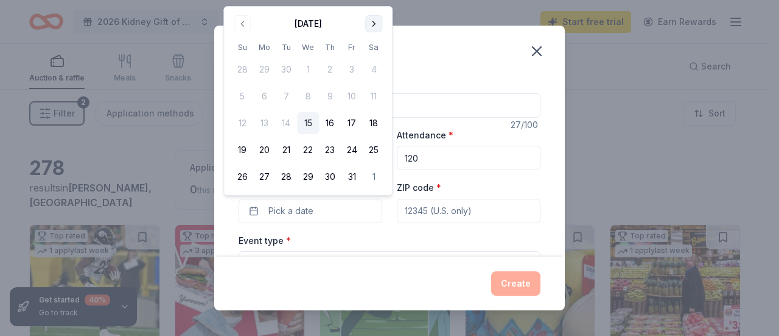
click at [378, 24] on button "Go to next month" at bounding box center [373, 23] width 17 height 17
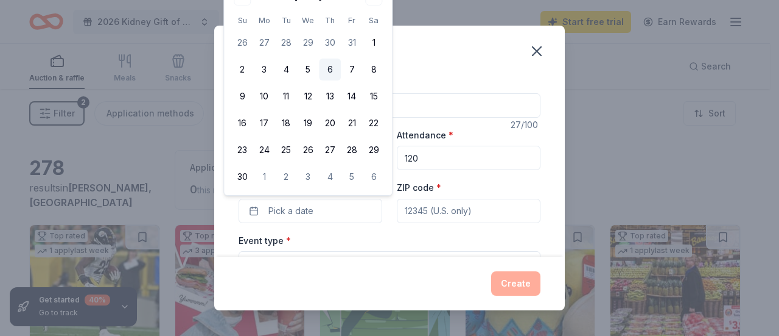
click at [333, 68] on button "6" at bounding box center [330, 69] width 22 height 22
click at [496, 216] on input "ZIP code *" at bounding box center [469, 211] width 144 height 24
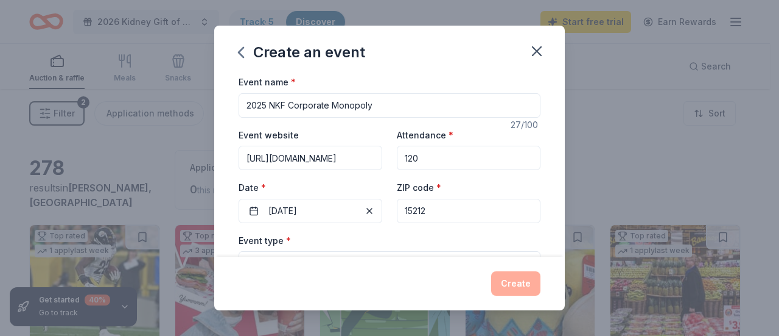
type input "15212"
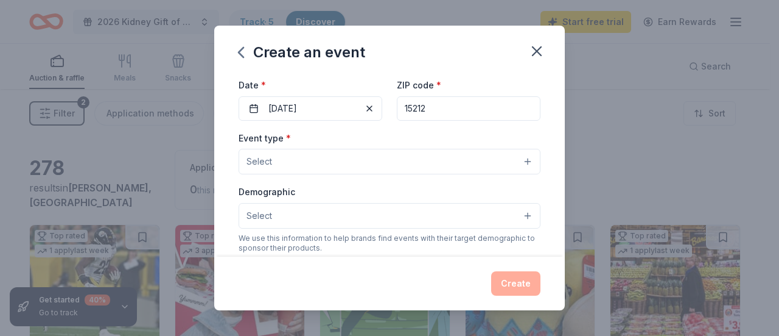
scroll to position [122, 0]
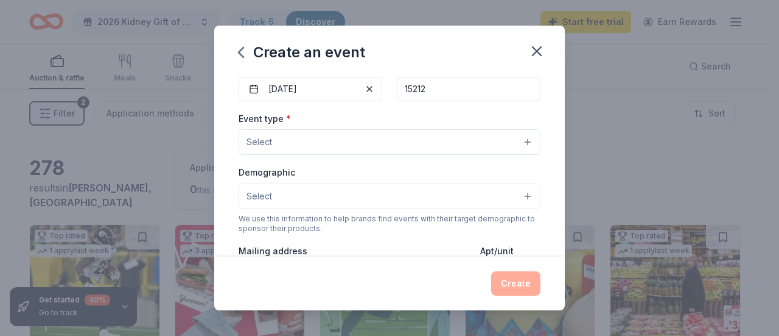
click at [263, 133] on button "Select" at bounding box center [390, 142] width 302 height 26
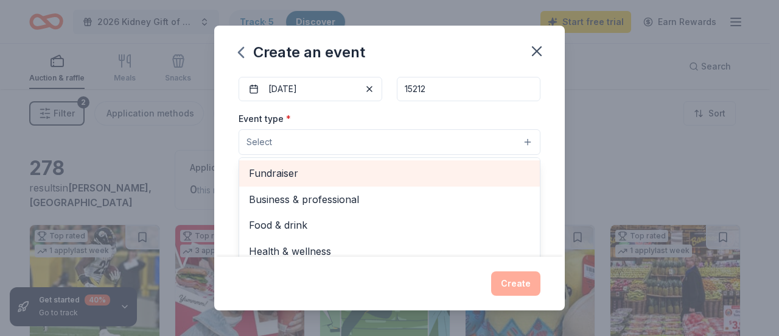
click at [282, 175] on span "Fundraiser" at bounding box center [389, 173] width 281 height 16
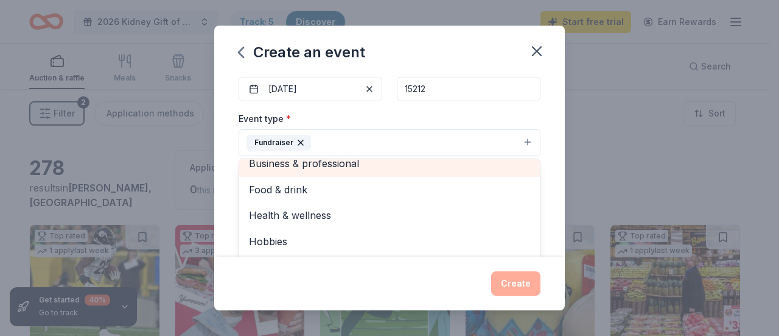
scroll to position [14, 0]
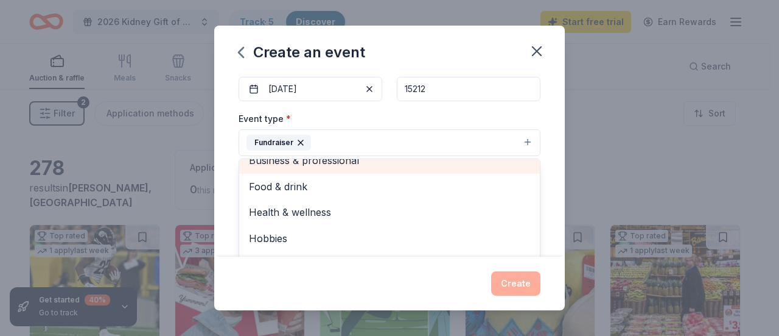
click at [341, 158] on div "Business & professional" at bounding box center [389, 160] width 301 height 26
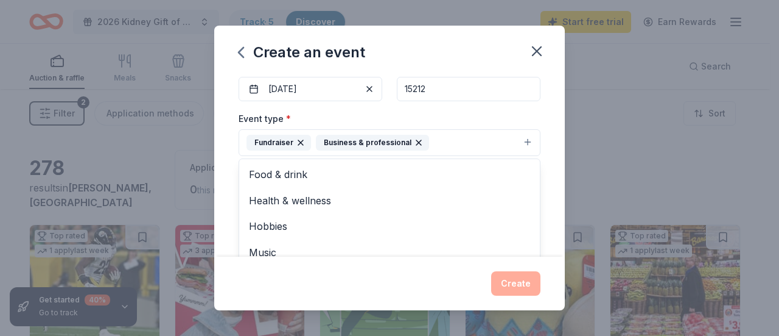
click at [550, 192] on div "Event name * 2025 NKF Corporate Monopoly 27 /100 Event website https://kidney.o…" at bounding box center [389, 165] width 351 height 182
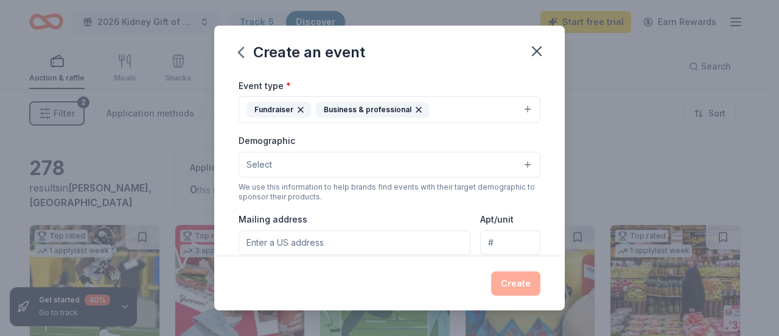
scroll to position [183, 0]
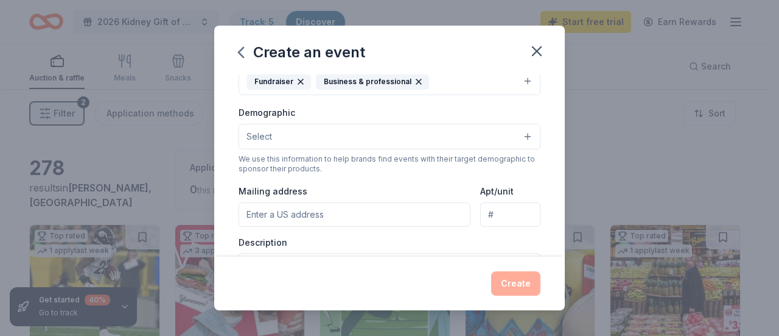
click at [306, 135] on button "Select" at bounding box center [390, 137] width 302 height 26
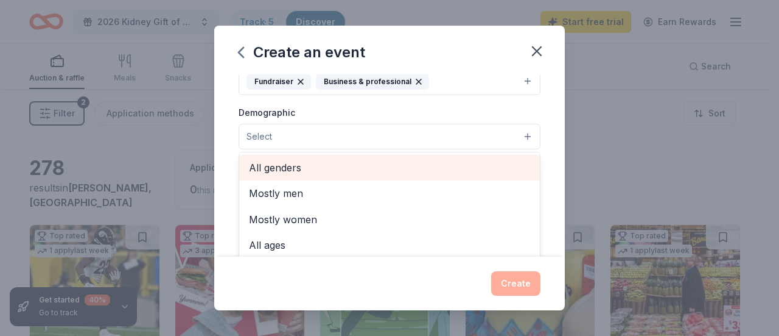
click at [309, 169] on span "All genders" at bounding box center [389, 168] width 281 height 16
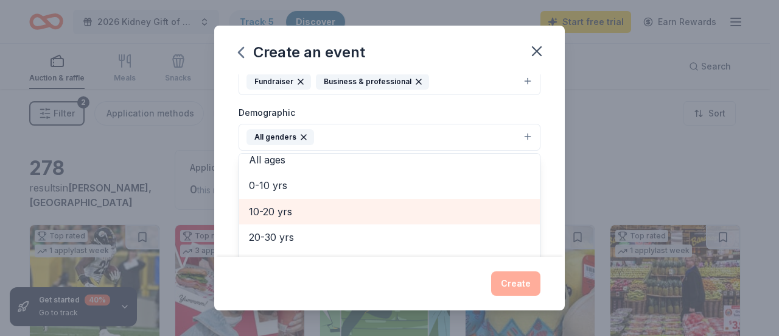
scroll to position [122, 0]
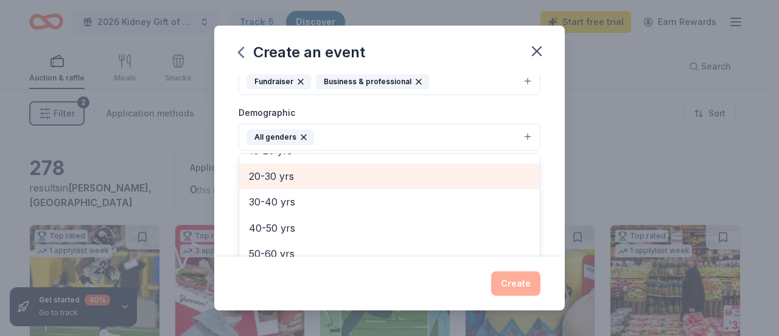
click at [292, 175] on span "20-30 yrs" at bounding box center [389, 176] width 281 height 16
click at [290, 180] on span "30-40 yrs" at bounding box center [389, 176] width 281 height 16
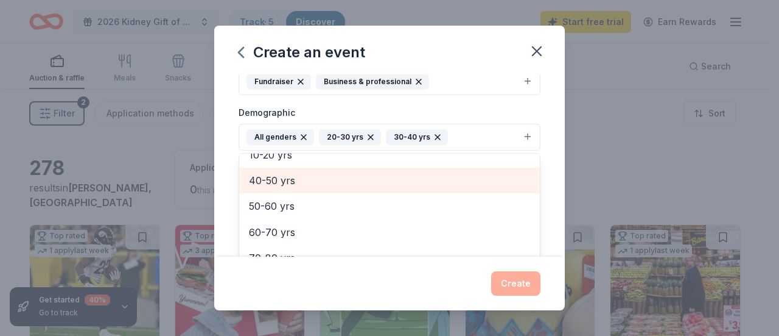
click at [290, 180] on span "40-50 yrs" at bounding box center [389, 180] width 281 height 16
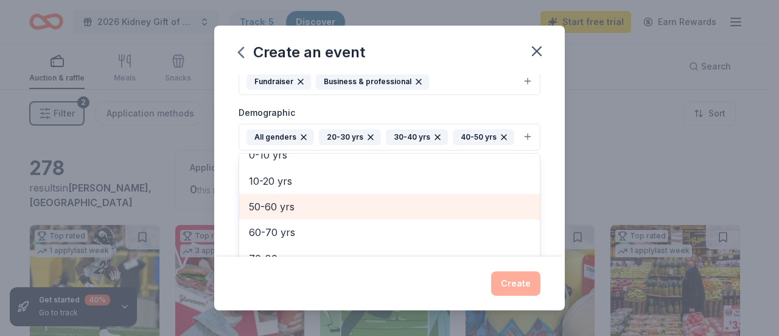
click at [295, 209] on span "50-60 yrs" at bounding box center [389, 207] width 281 height 16
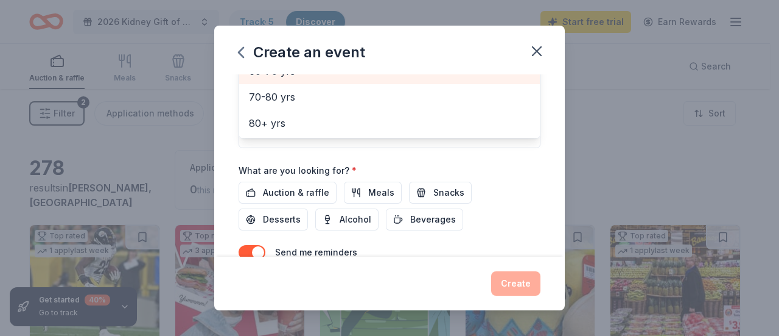
scroll to position [365, 0]
click at [278, 190] on div "Event name * 2025 NKF Corporate Monopoly 27 /100 Event website https://kidney.o…" at bounding box center [390, 2] width 302 height 586
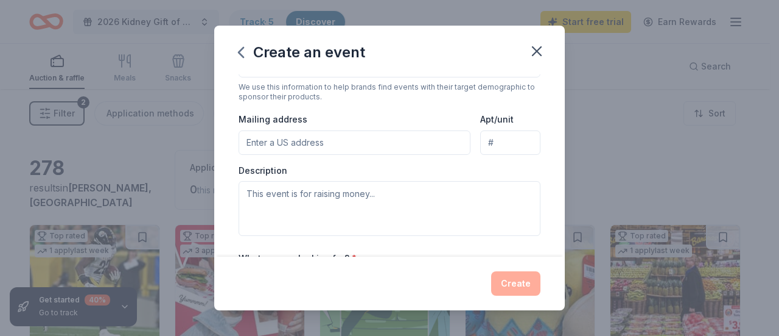
scroll to position [284, 0]
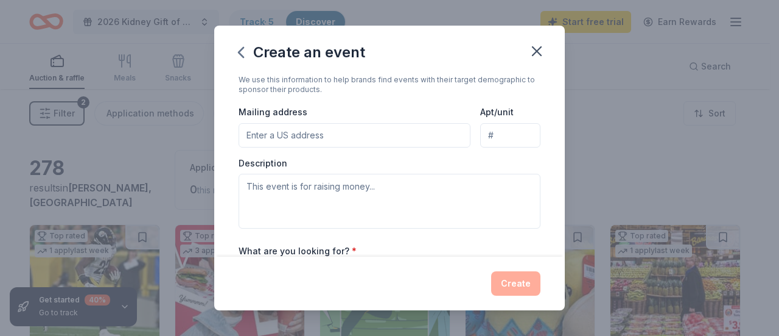
click at [348, 127] on input "Mailing address" at bounding box center [355, 135] width 232 height 24
click at [362, 136] on input "[STREET_ADDRESS][PERSON_NAME]" at bounding box center [355, 135] width 232 height 24
type input "[STREET_ADDRESS][PERSON_NAME]"
click at [497, 135] on input "Apt/unit" at bounding box center [510, 135] width 60 height 24
type input "Suite 205"
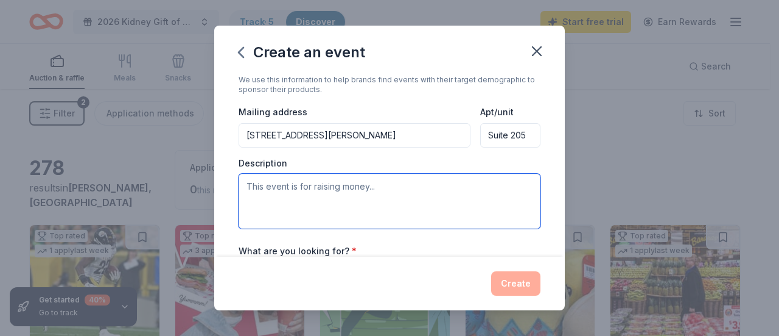
drag, startPoint x: 320, startPoint y: 203, endPoint x: 378, endPoint y: 179, distance: 62.5
click at [320, 202] on textarea at bounding box center [390, 201] width 302 height 55
paste textarea "Roll the Dice. Change a Life. Get ready to pass "GO" and make a real difference…"
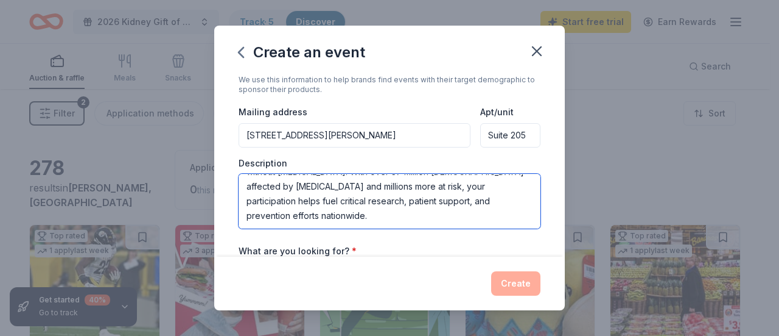
scroll to position [183, 0]
paste textarea "- 90-minute Monopoly® competition - VIP networking - Live entertainment featuri…"
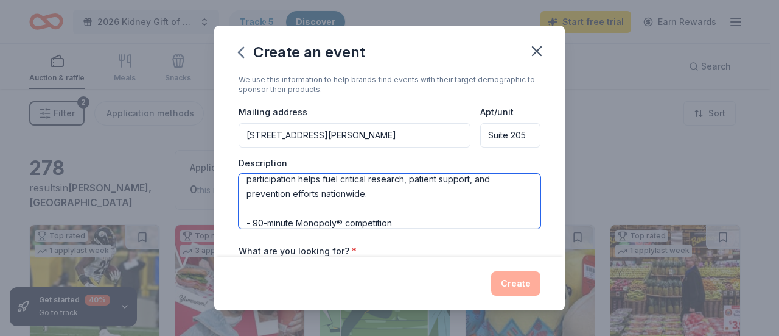
scroll to position [300, 0]
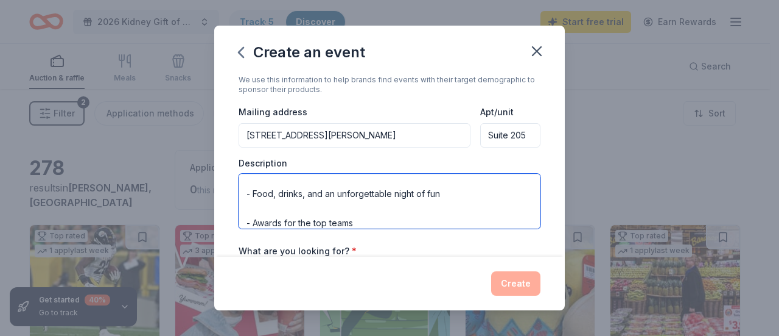
click at [300, 199] on textarea "Roll the Dice. Change a Life. Get ready to pass "GO" and make a real difference…" at bounding box center [390, 201] width 302 height 55
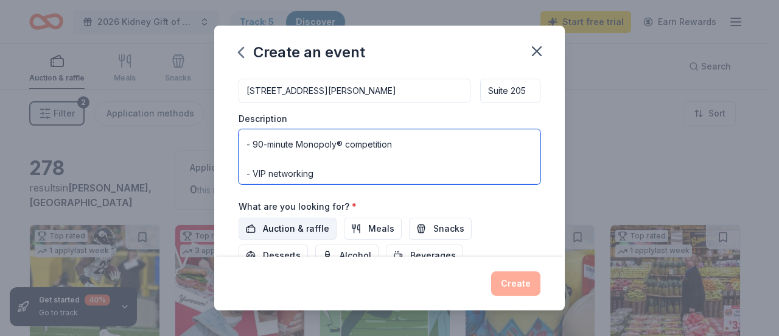
scroll to position [345, 0]
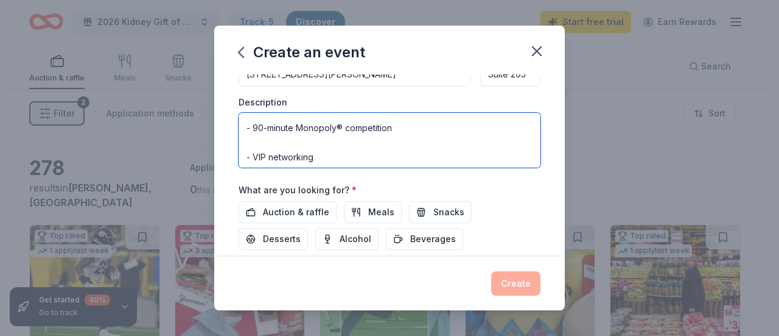
click at [320, 156] on textarea "Roll the Dice. Change a Life. Get ready to pass "GO" and make a real difference…" at bounding box center [390, 140] width 302 height 55
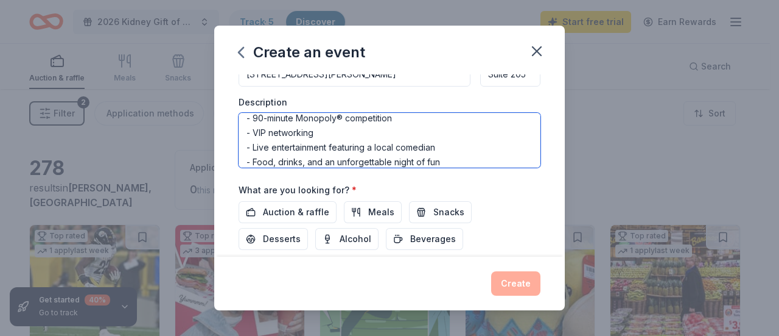
scroll to position [248, 0]
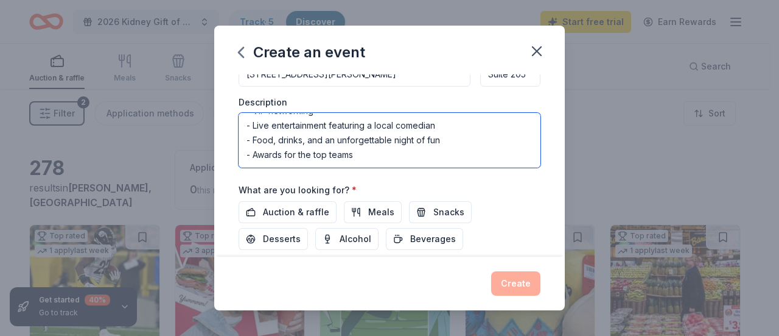
type textarea "Roll the Dice. Change a Life. Get ready to pass "GO" and make a real difference…"
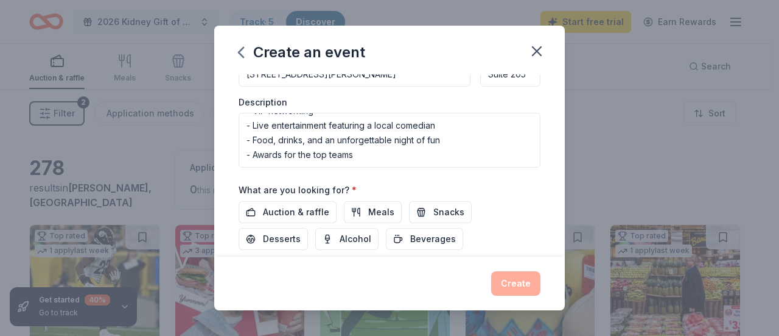
click at [519, 228] on div "Auction & raffle Meals Snacks Desserts Alcohol Beverages" at bounding box center [390, 225] width 302 height 49
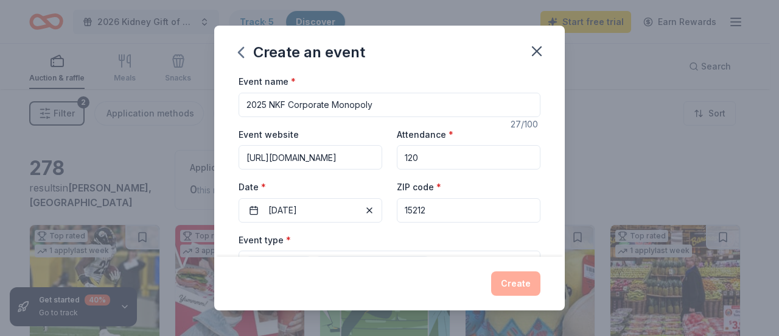
scroll to position [0, 0]
click at [477, 100] on input "2025 NKF Corporate Monopoly" at bounding box center [390, 105] width 302 height 24
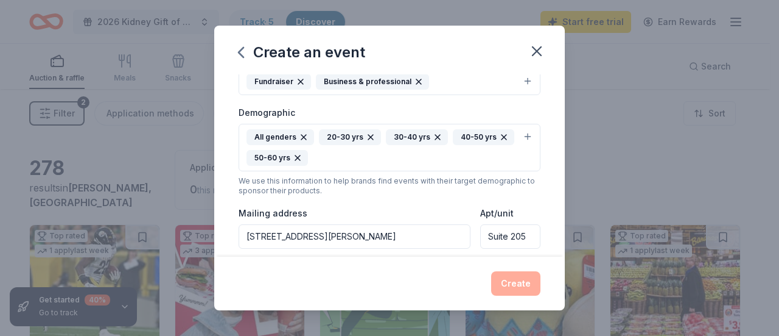
scroll to position [244, 0]
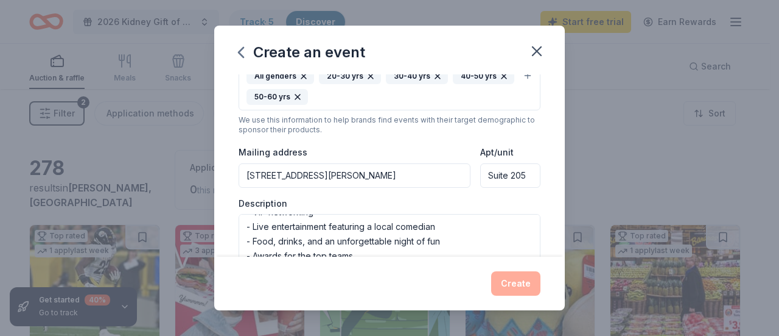
click at [429, 177] on input "[STREET_ADDRESS][PERSON_NAME]" at bounding box center [355, 175] width 232 height 24
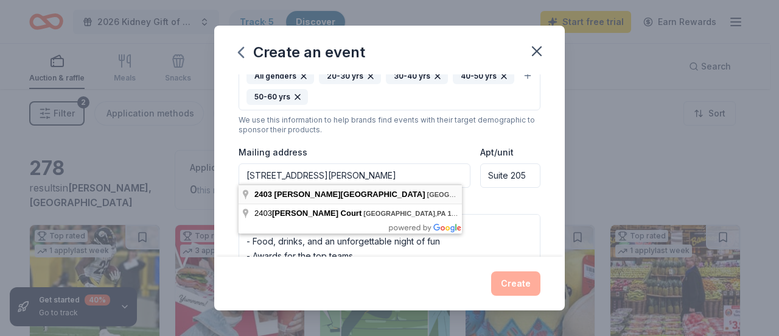
type input "[STREET_ADDRESS][PERSON_NAME]"
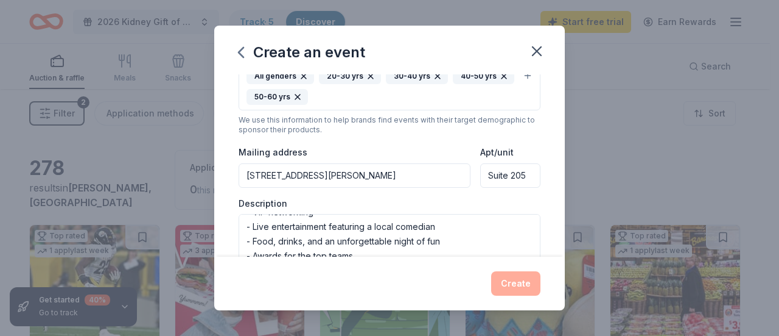
scroll to position [304, 0]
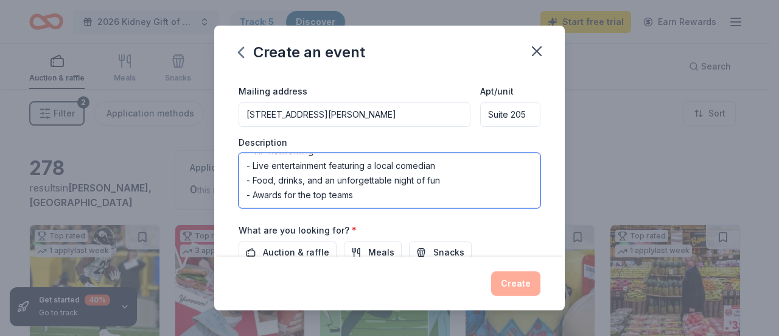
click at [460, 201] on textarea "Roll the Dice. Change a Life. Get ready to pass "GO" and make a real difference…" at bounding box center [390, 180] width 302 height 55
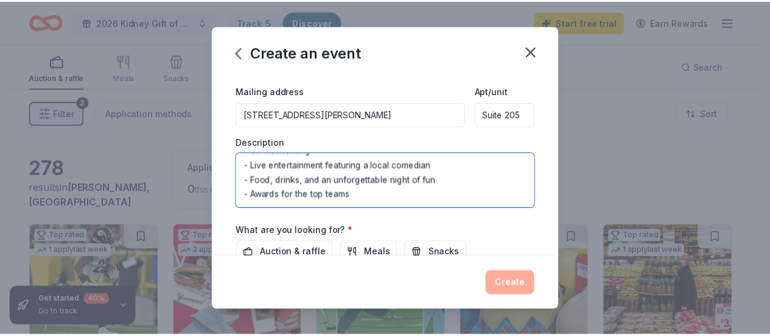
scroll to position [365, 0]
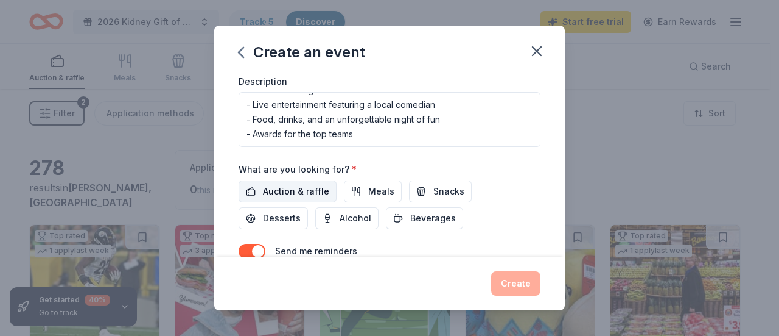
click at [294, 192] on span "Auction & raffle" at bounding box center [296, 191] width 66 height 15
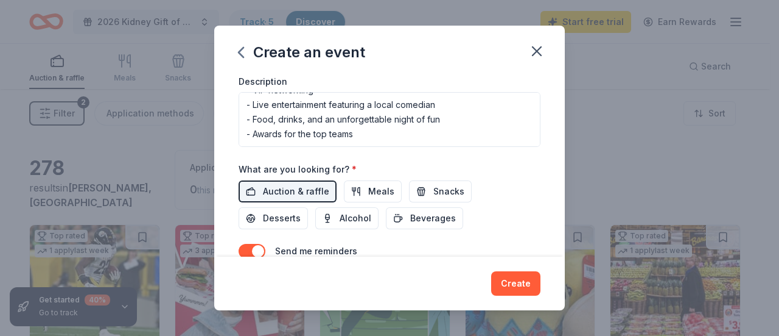
click at [516, 282] on button "Create" at bounding box center [515, 283] width 49 height 24
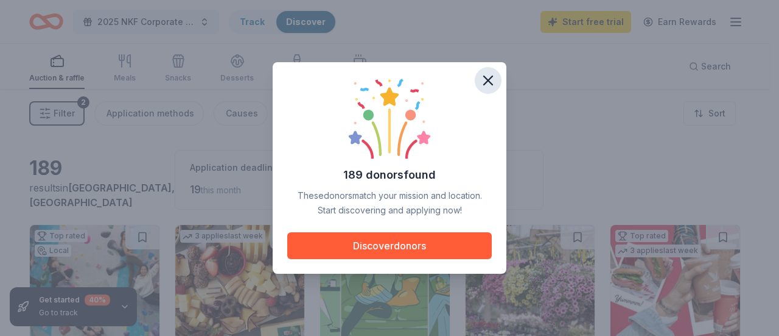
click at [486, 80] on icon "button" at bounding box center [488, 80] width 17 height 17
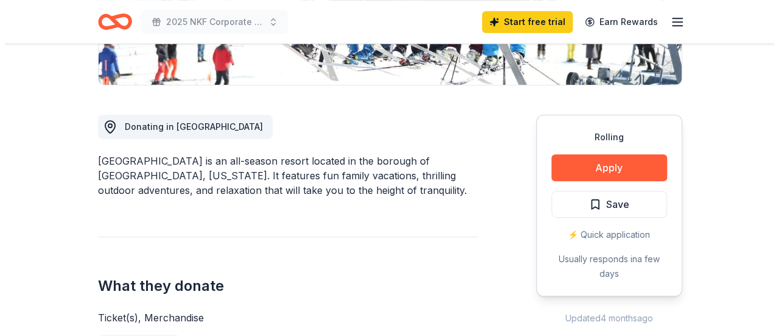
scroll to position [304, 0]
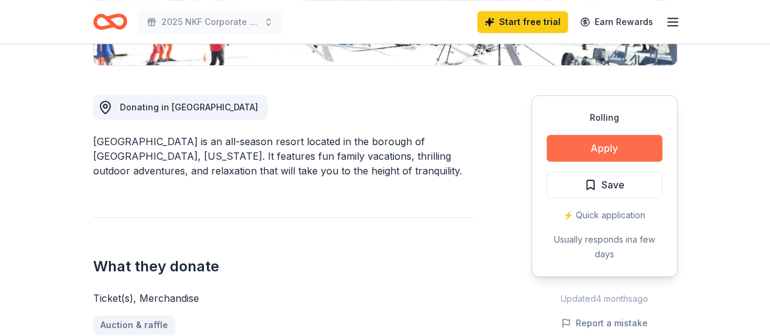
click at [583, 154] on button "Apply" at bounding box center [605, 148] width 116 height 27
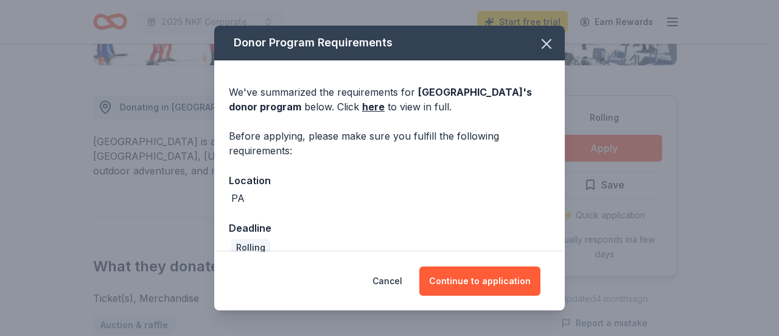
scroll to position [18, 0]
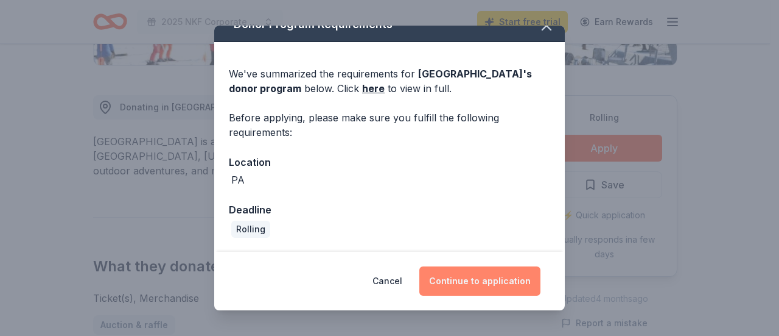
click at [486, 283] on button "Continue to application" at bounding box center [480, 280] width 121 height 29
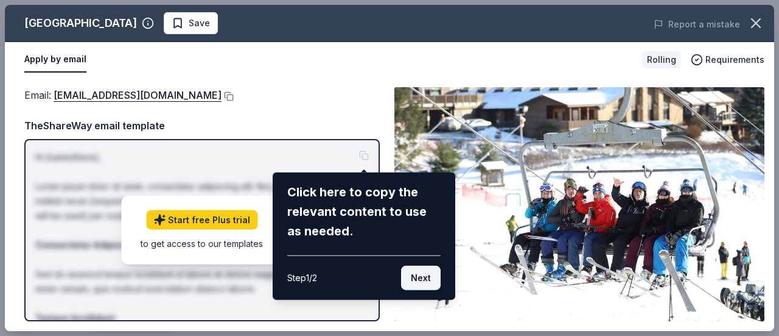
click at [421, 281] on button "Next" at bounding box center [421, 278] width 40 height 24
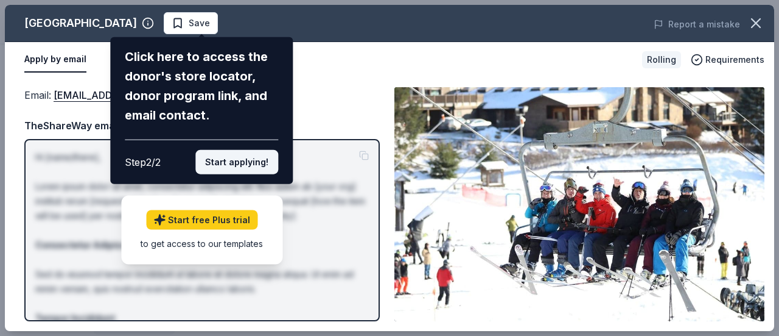
click at [250, 162] on button "Start applying!" at bounding box center [236, 162] width 83 height 24
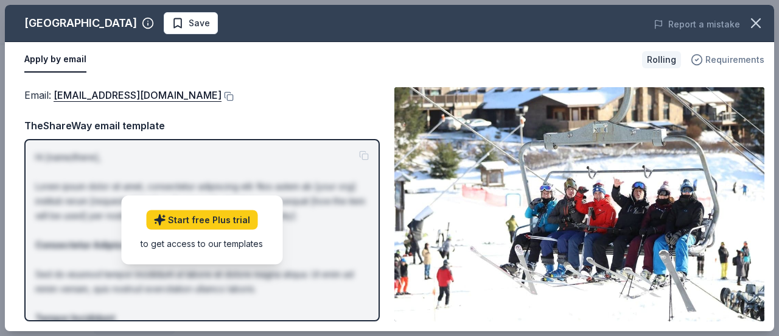
click at [722, 58] on span "Requirements" at bounding box center [735, 59] width 59 height 15
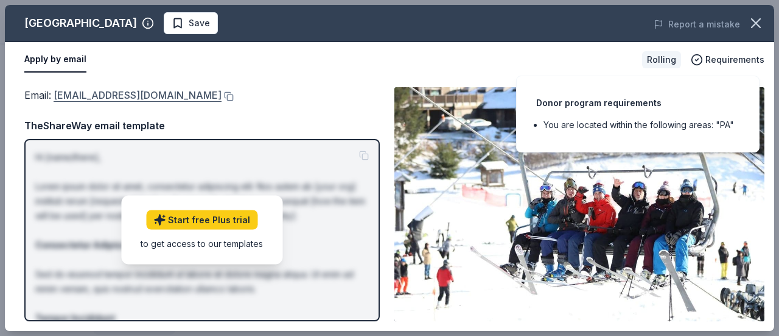
click at [128, 89] on link "epicpromise@vailresorts.com" at bounding box center [138, 95] width 168 height 16
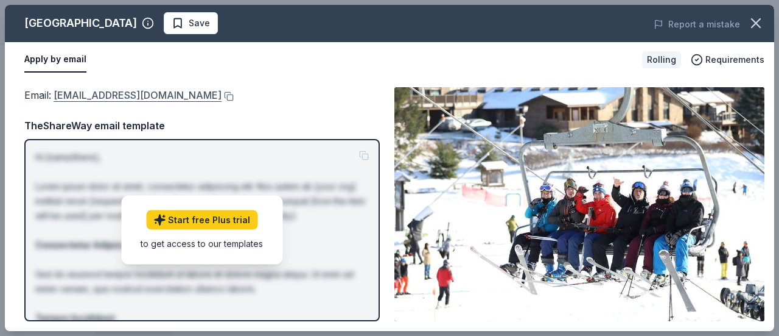
drag, startPoint x: 194, startPoint y: 94, endPoint x: 59, endPoint y: 94, distance: 134.6
click at [59, 94] on div "Email : epicpromise@vailresorts.com" at bounding box center [202, 95] width 356 height 16
drag, startPoint x: 54, startPoint y: 88, endPoint x: 130, endPoint y: 98, distance: 77.3
click at [130, 98] on span "Email : epicpromise@vailresorts.com" at bounding box center [122, 95] width 197 height 12
click at [210, 23] on span "Save" at bounding box center [191, 23] width 38 height 15
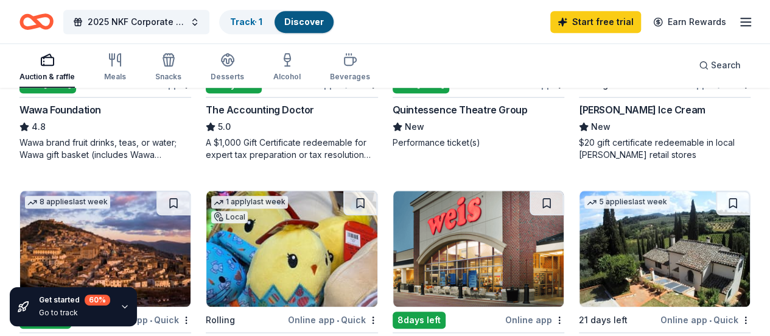
scroll to position [487, 0]
